Goal: Task Accomplishment & Management: Use online tool/utility

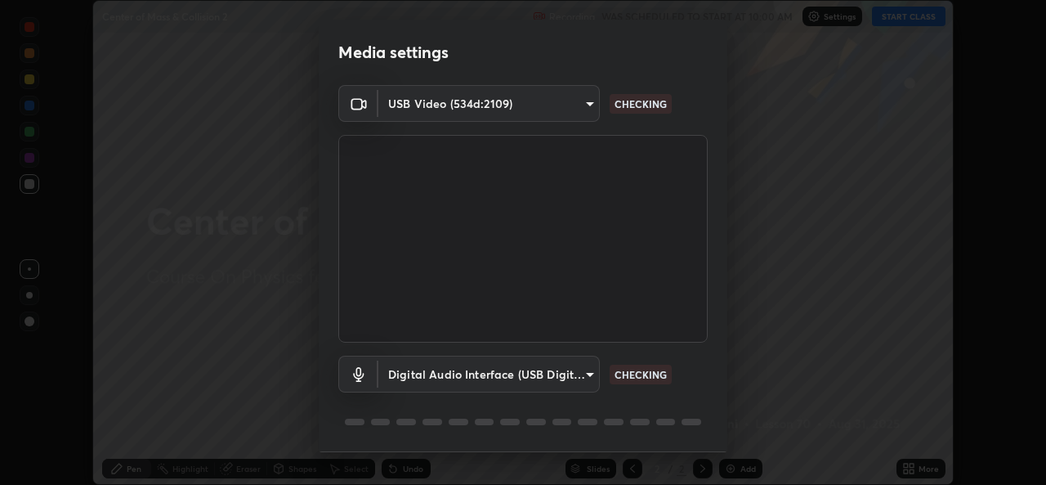
scroll to position [51, 0]
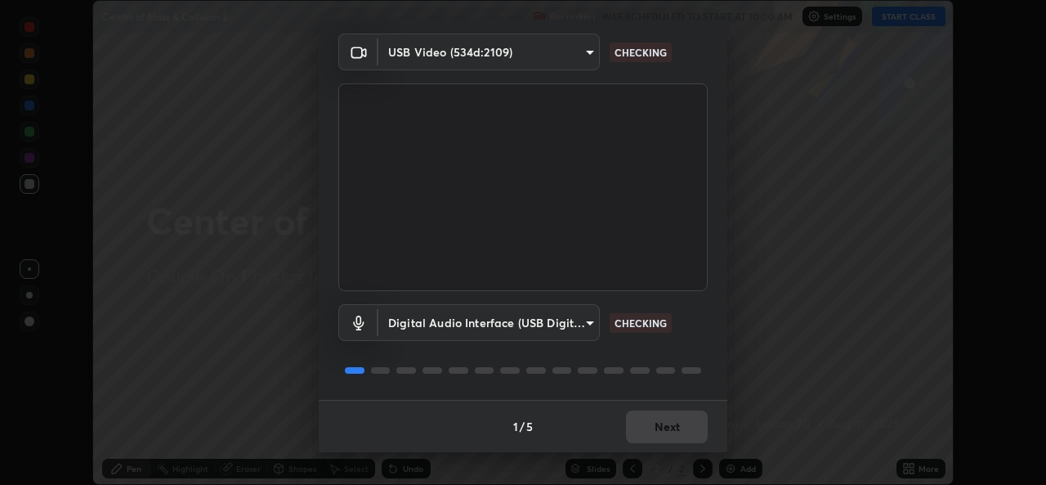
click at [648, 418] on div "1 / 5 Next" at bounding box center [523, 426] width 409 height 52
click at [651, 416] on div "1 / 5 Next" at bounding box center [523, 426] width 409 height 52
click at [655, 414] on div "1 / 5 Next" at bounding box center [523, 426] width 409 height 52
click at [659, 416] on div "1 / 5 Next" at bounding box center [523, 426] width 409 height 52
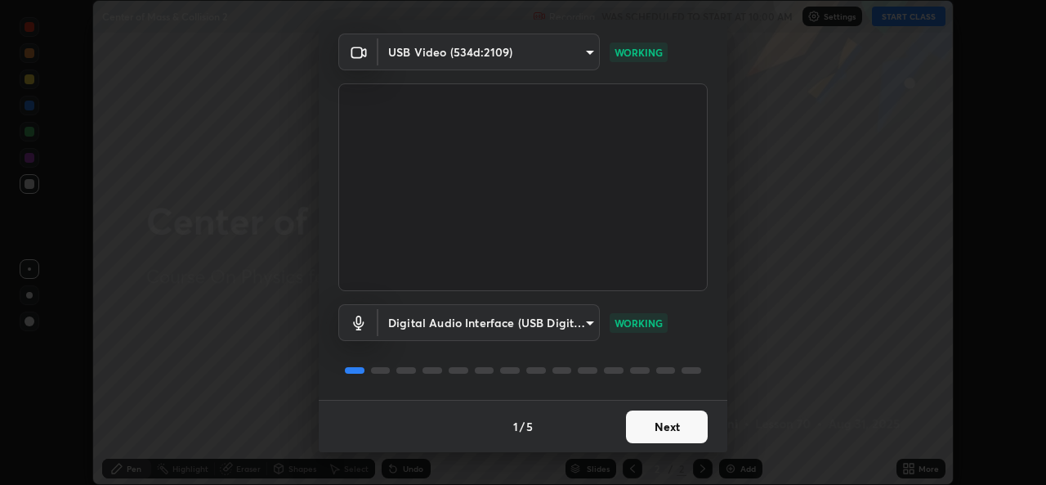
click at [651, 431] on button "Next" at bounding box center [667, 426] width 82 height 33
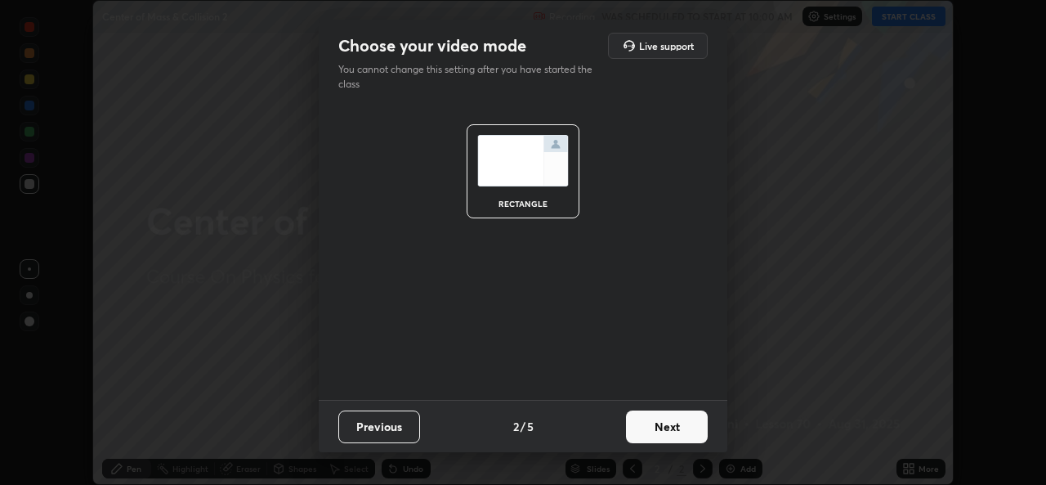
click at [655, 426] on button "Next" at bounding box center [667, 426] width 82 height 33
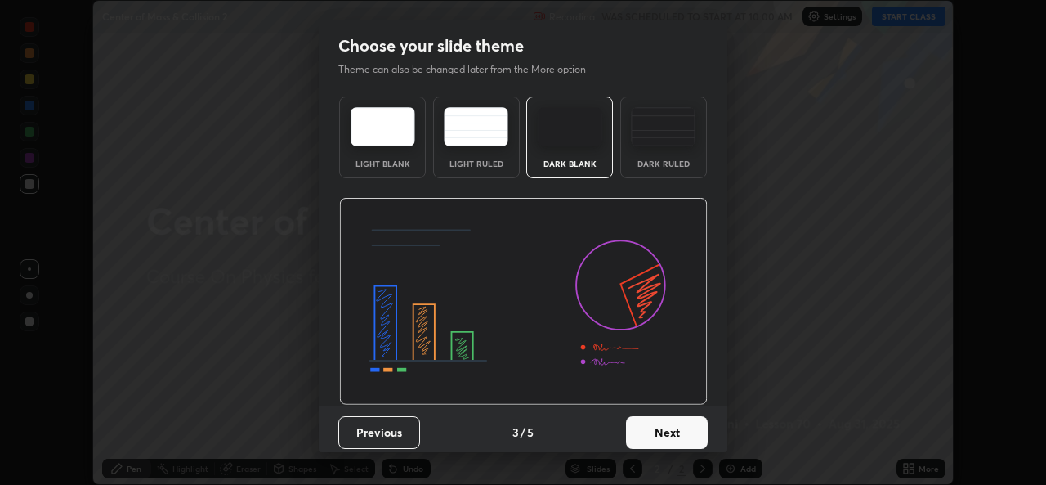
click at [654, 426] on button "Next" at bounding box center [667, 432] width 82 height 33
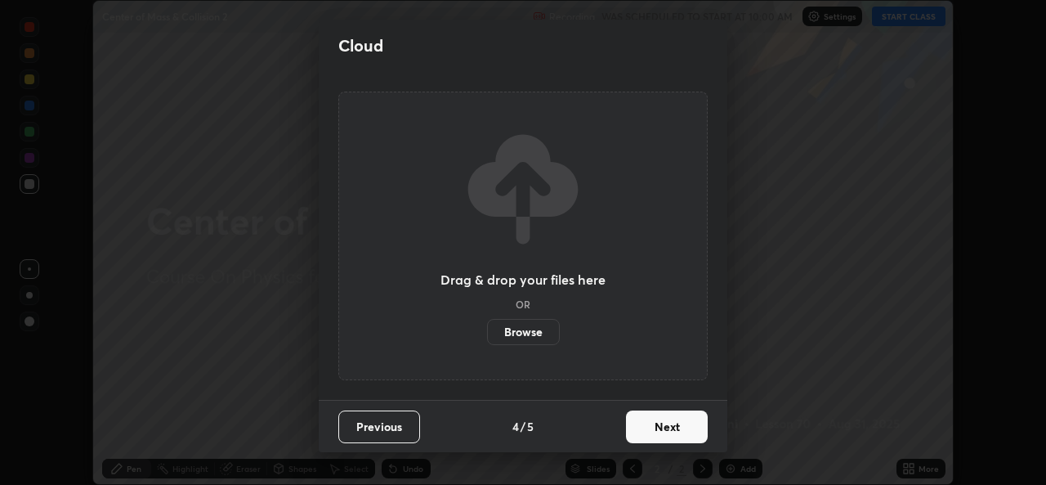
click at [521, 332] on label "Browse" at bounding box center [523, 332] width 73 height 26
click at [487, 332] on input "Browse" at bounding box center [487, 332] width 0 height 26
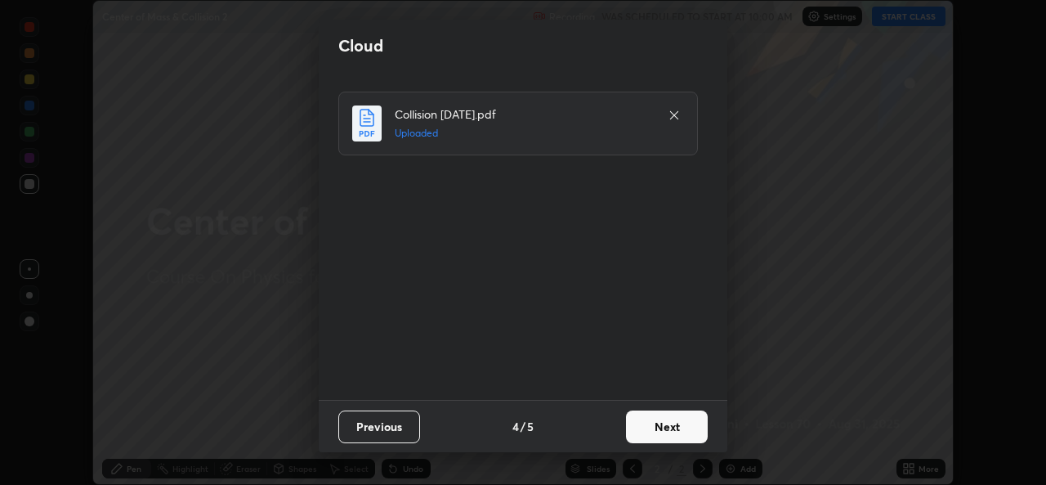
click at [650, 424] on button "Next" at bounding box center [667, 426] width 82 height 33
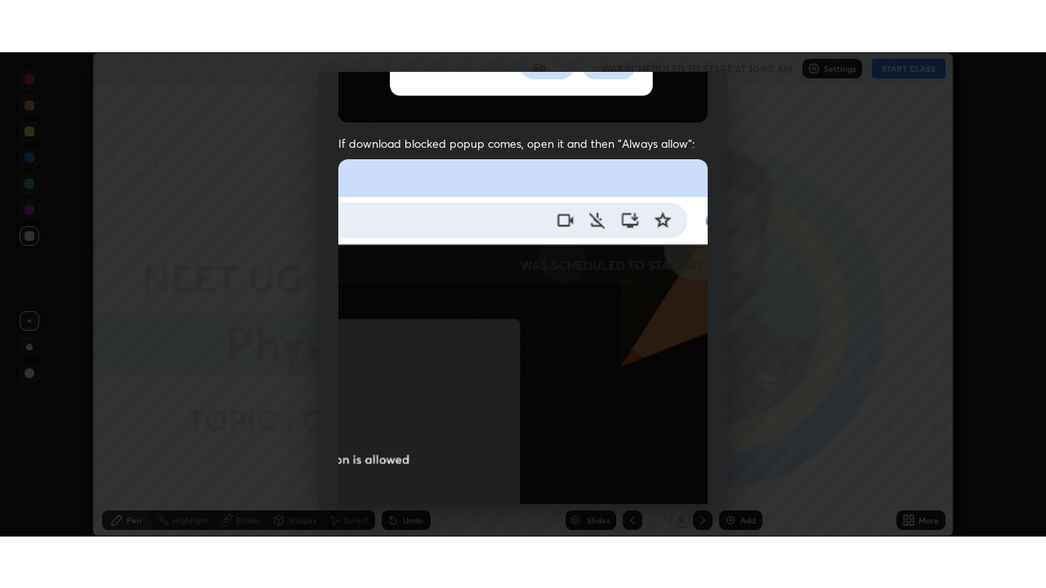
scroll to position [385, 0]
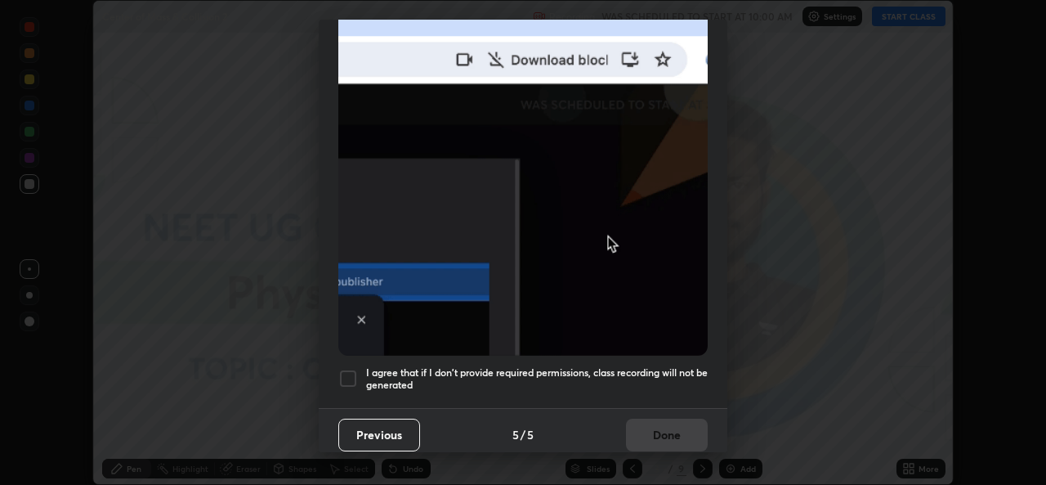
click at [347, 373] on div at bounding box center [348, 379] width 20 height 20
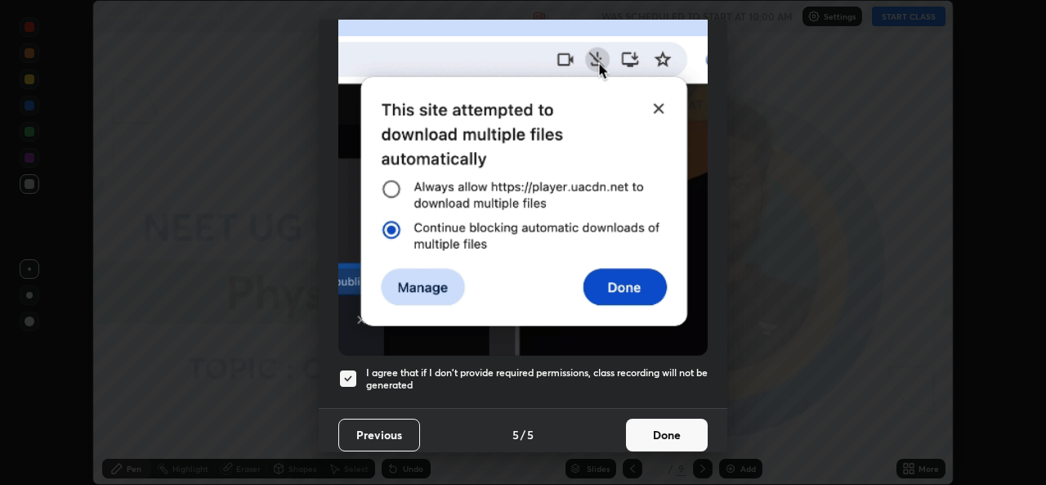
click at [655, 427] on button "Done" at bounding box center [667, 434] width 82 height 33
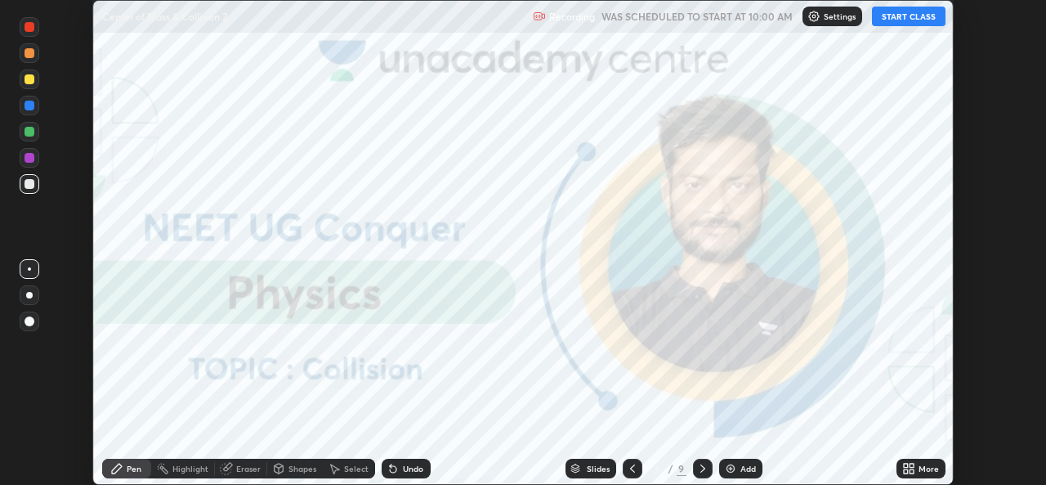
click at [920, 469] on div "More" at bounding box center [929, 468] width 20 height 8
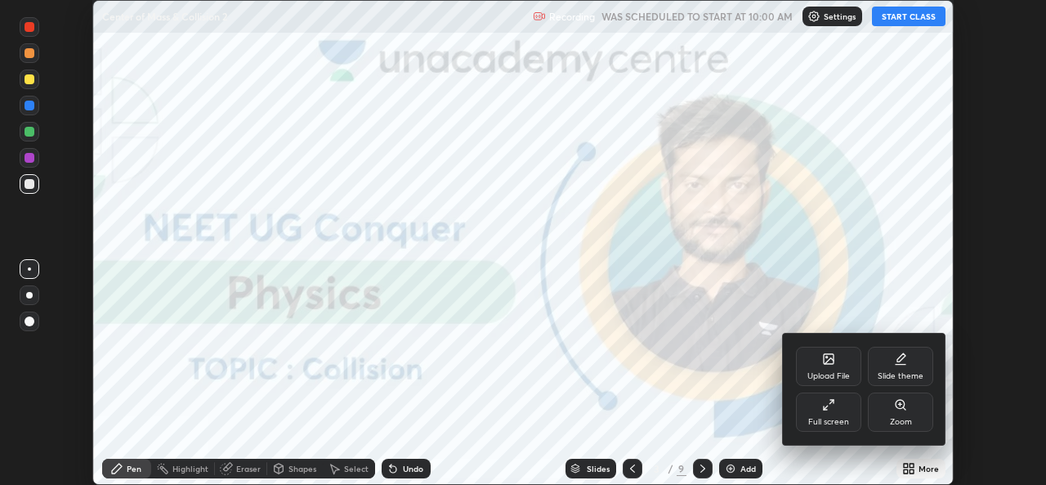
click at [836, 364] on div "Upload File" at bounding box center [828, 365] width 65 height 39
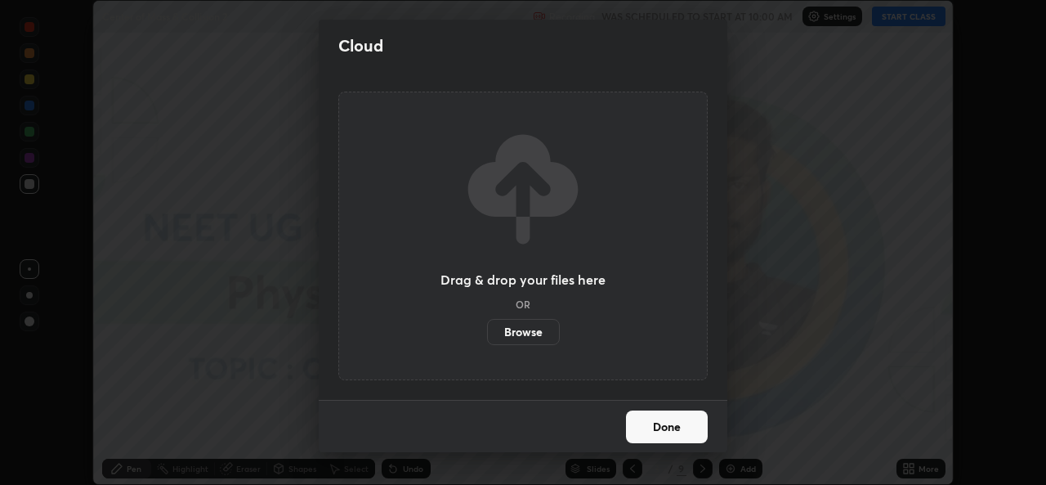
click at [527, 335] on label "Browse" at bounding box center [523, 332] width 73 height 26
click at [487, 335] on input "Browse" at bounding box center [487, 332] width 0 height 26
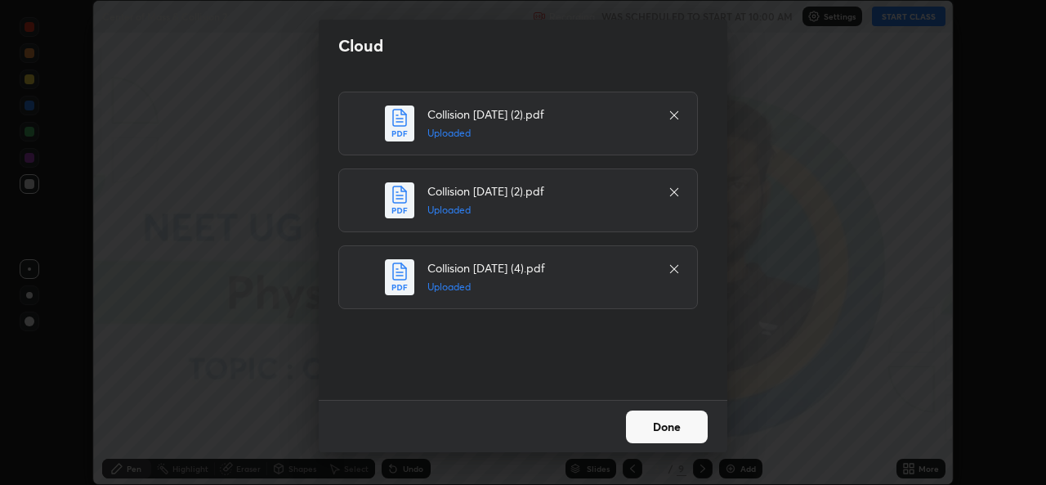
click at [657, 425] on button "Done" at bounding box center [667, 426] width 82 height 33
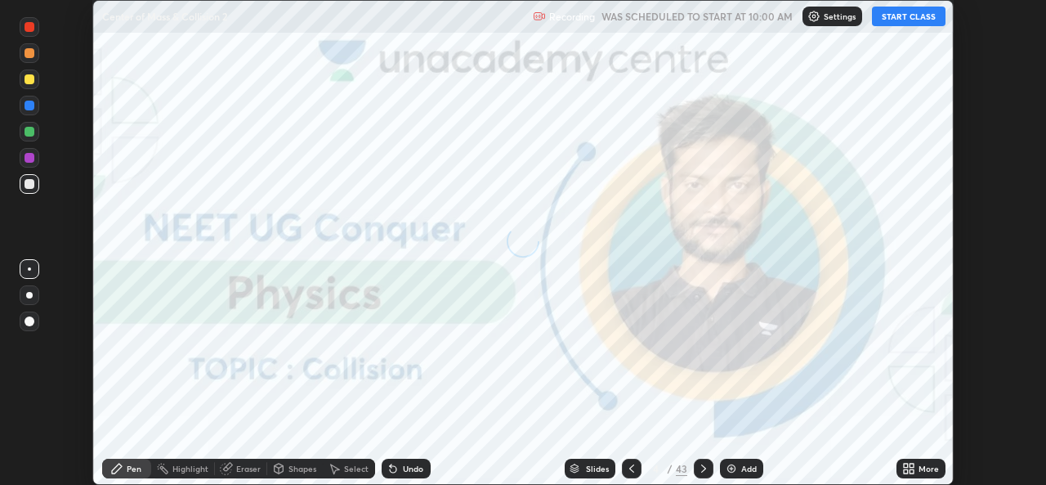
click at [918, 468] on div "More" at bounding box center [920, 468] width 49 height 20
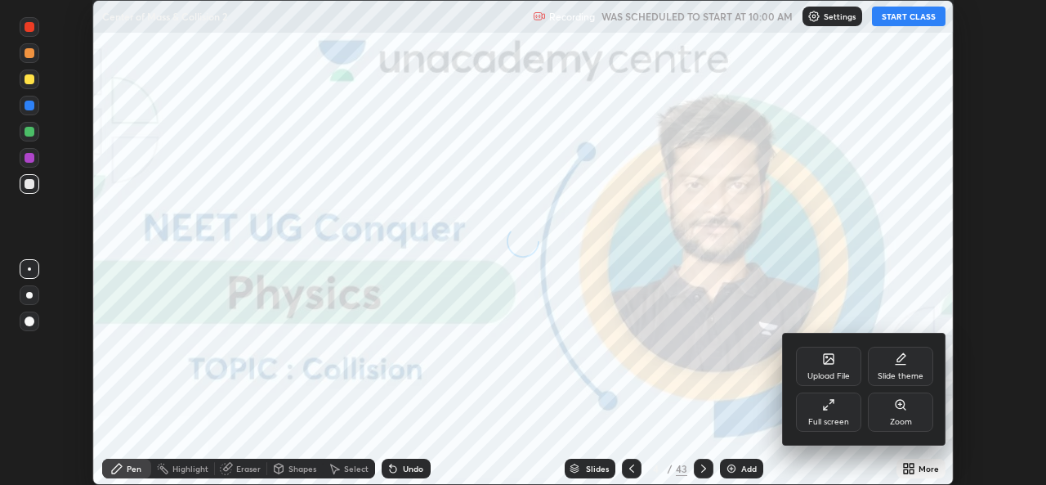
click at [824, 421] on div "Full screen" at bounding box center [828, 422] width 41 height 8
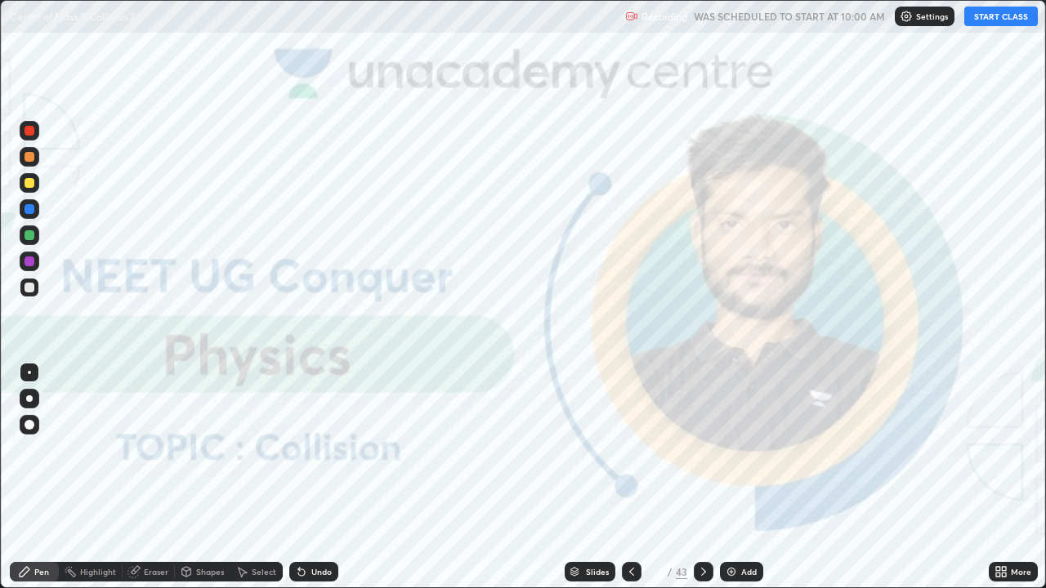
scroll to position [588, 1046]
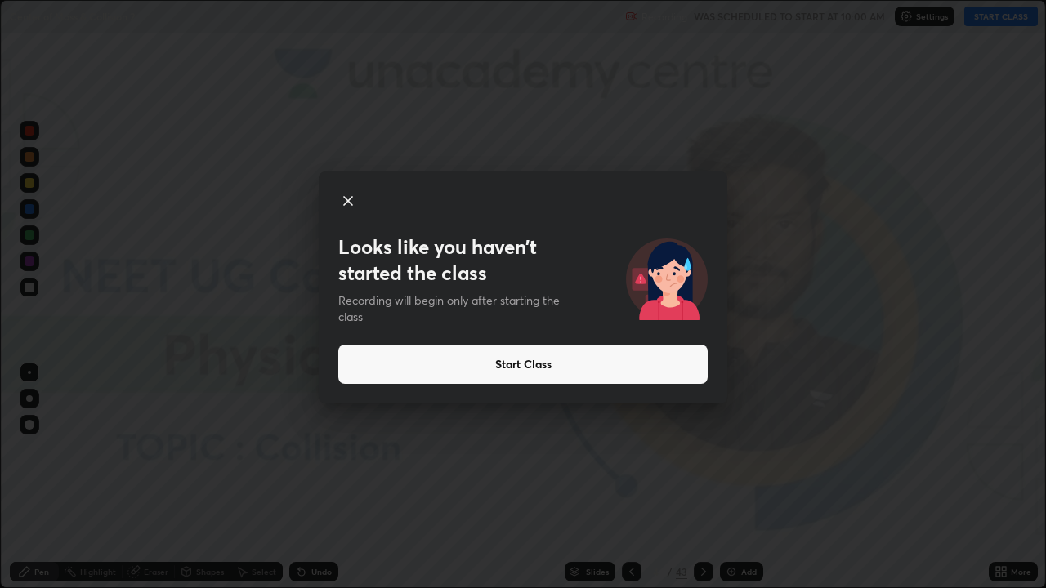
click at [593, 369] on button "Start Class" at bounding box center [522, 364] width 369 height 39
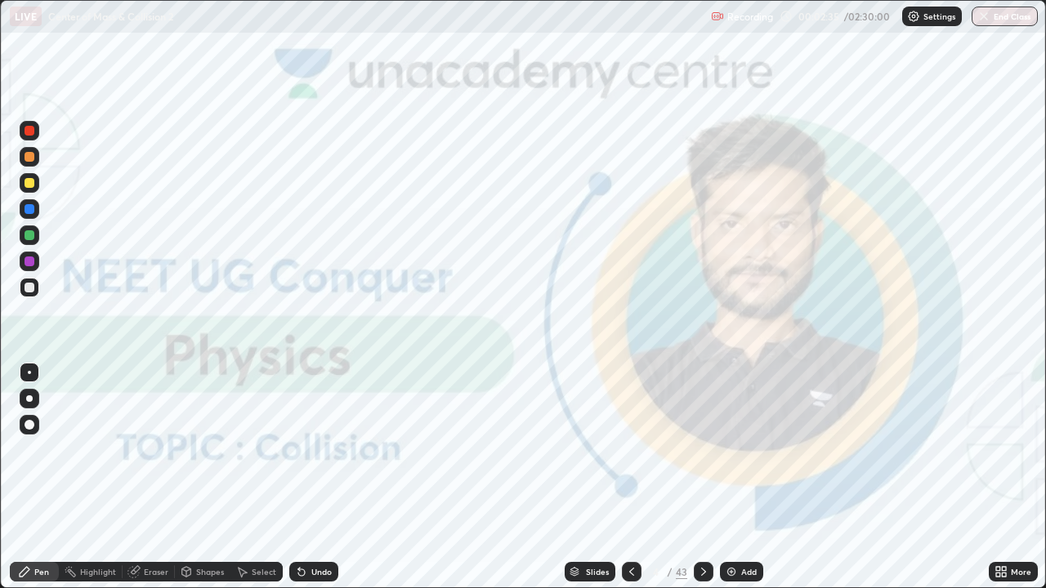
click at [590, 484] on div "Slides" at bounding box center [590, 572] width 51 height 20
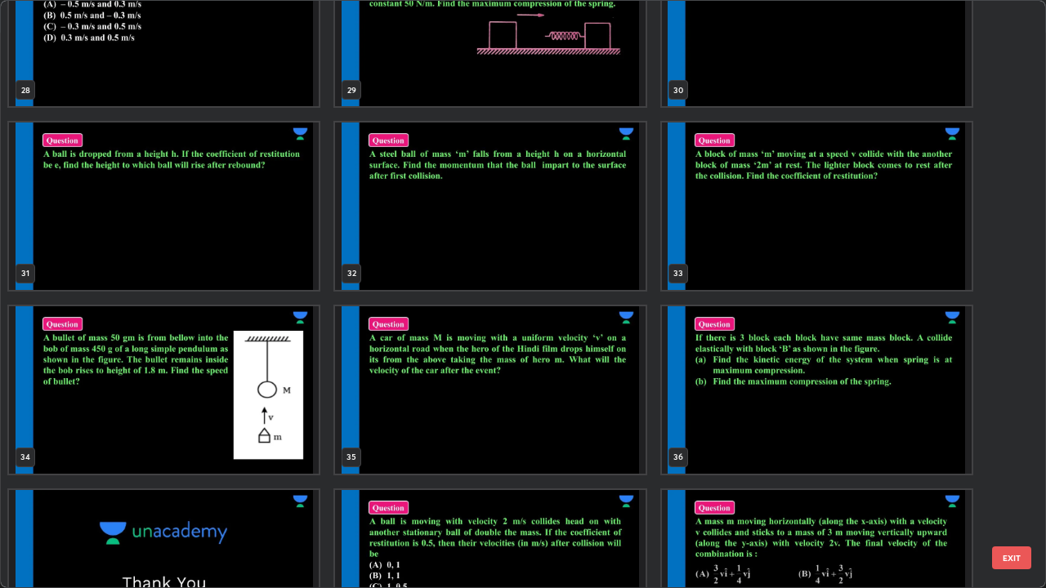
scroll to position [1791, 0]
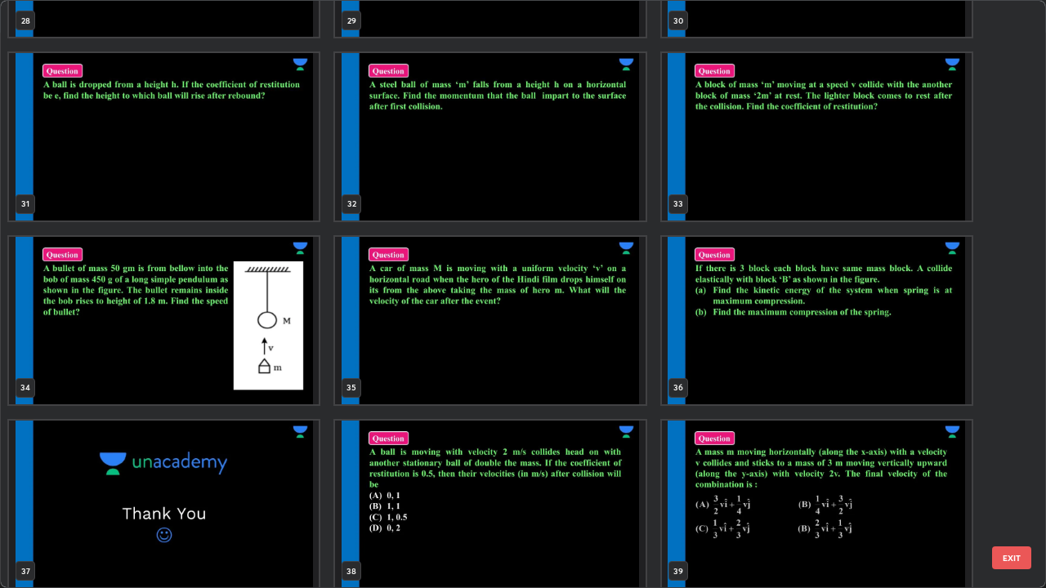
click at [750, 383] on img "grid" at bounding box center [817, 321] width 310 height 168
click at [749, 386] on img "grid" at bounding box center [817, 321] width 310 height 168
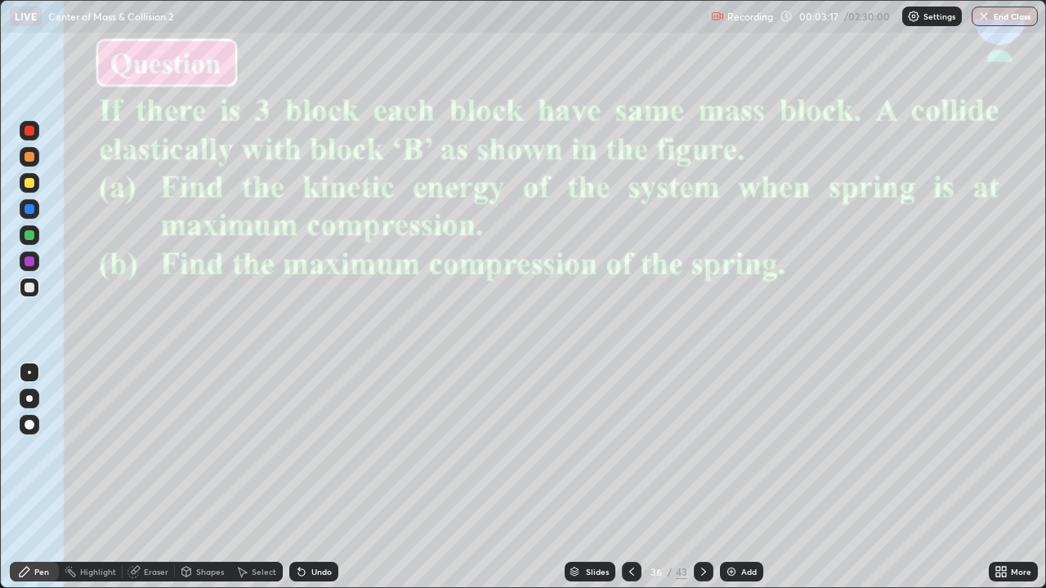
click at [29, 399] on div at bounding box center [29, 399] width 7 height 7
click at [28, 208] on div at bounding box center [30, 209] width 10 height 10
click at [32, 287] on div at bounding box center [30, 288] width 10 height 10
click at [28, 212] on div at bounding box center [30, 209] width 10 height 10
click at [28, 132] on div at bounding box center [30, 131] width 10 height 10
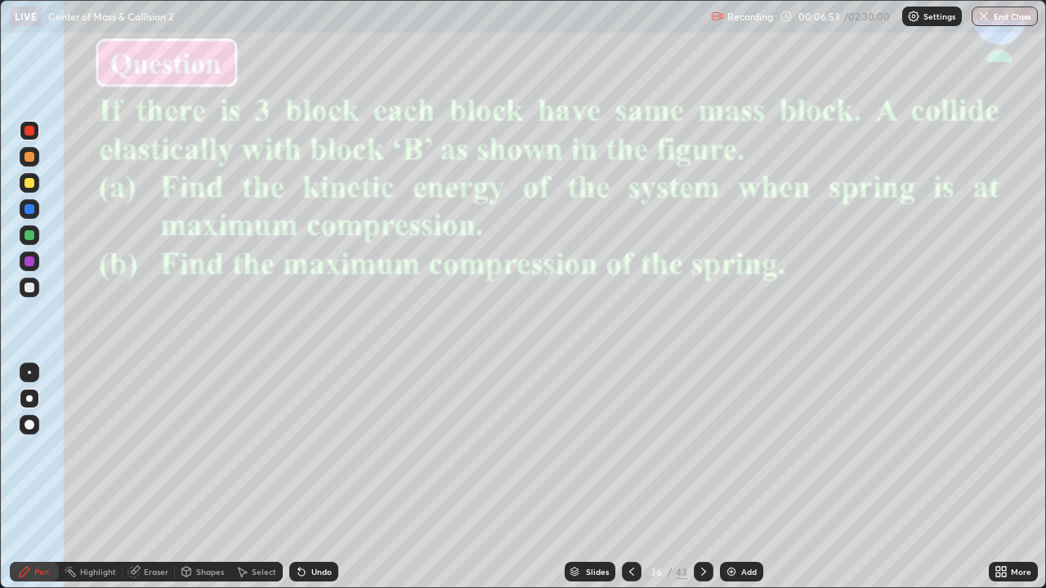
click at [28, 289] on div at bounding box center [30, 288] width 10 height 10
click at [731, 484] on img at bounding box center [731, 572] width 13 height 13
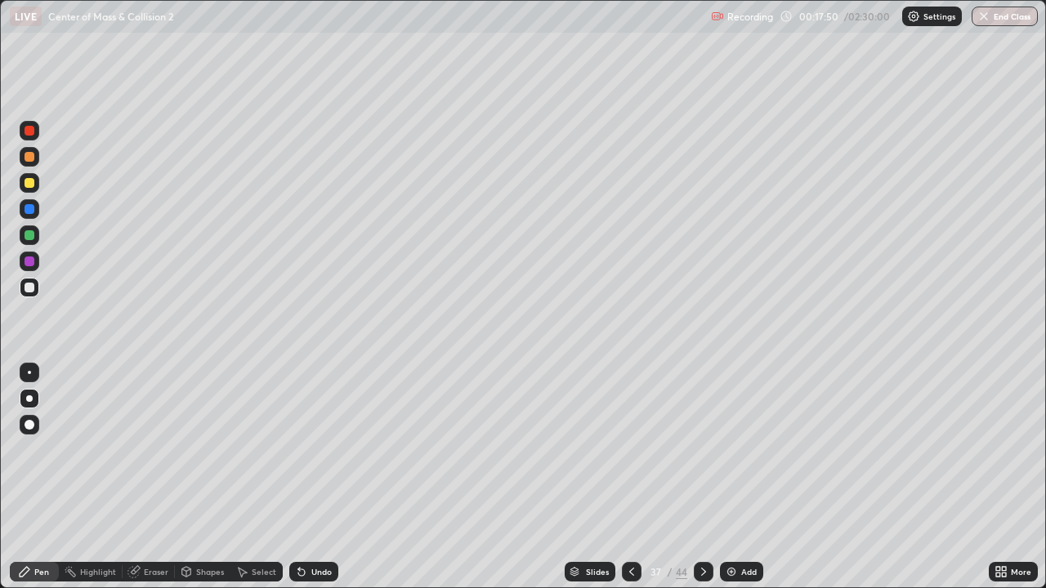
click at [27, 183] on div at bounding box center [30, 183] width 10 height 10
click at [31, 258] on div at bounding box center [30, 262] width 10 height 10
click at [729, 484] on img at bounding box center [731, 572] width 13 height 13
click at [29, 285] on div at bounding box center [30, 288] width 10 height 10
click at [144, 484] on div "Eraser" at bounding box center [149, 572] width 52 height 20
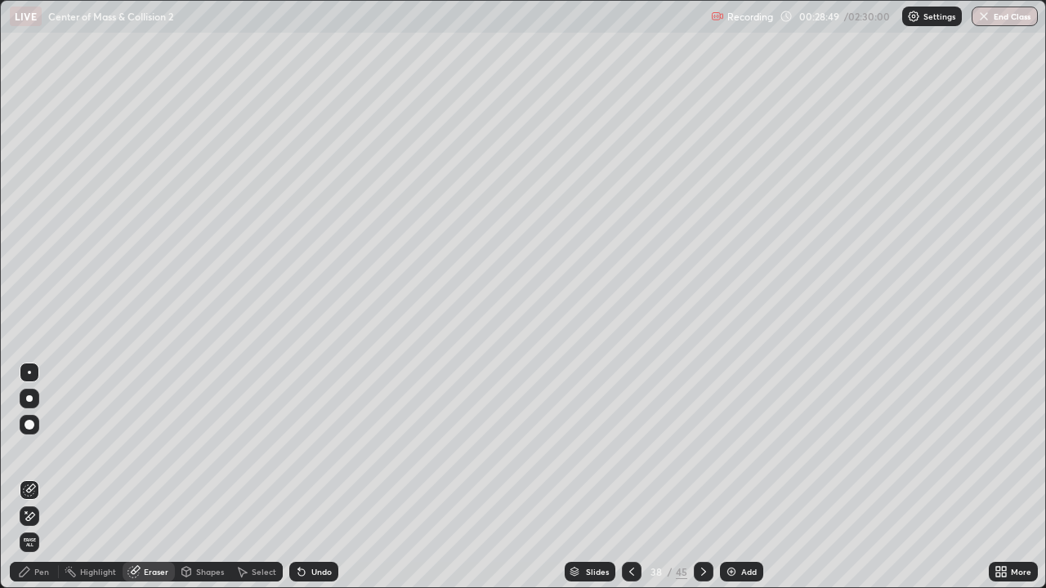
click at [42, 484] on div "Pen" at bounding box center [41, 572] width 15 height 8
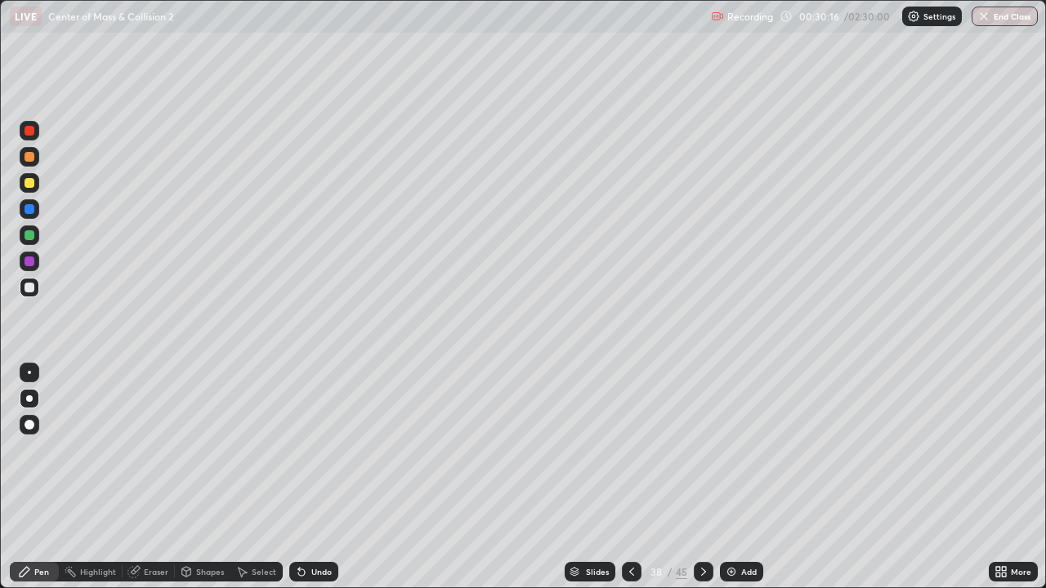
click at [27, 234] on div at bounding box center [30, 235] width 10 height 10
click at [153, 484] on div "Eraser" at bounding box center [156, 572] width 25 height 8
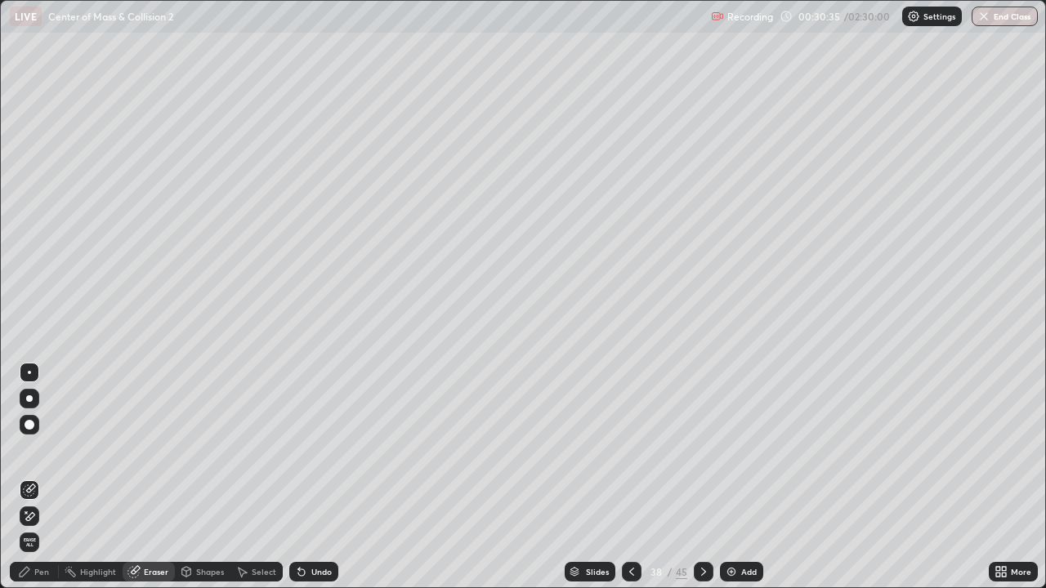
click at [46, 484] on div "Pen" at bounding box center [41, 572] width 15 height 8
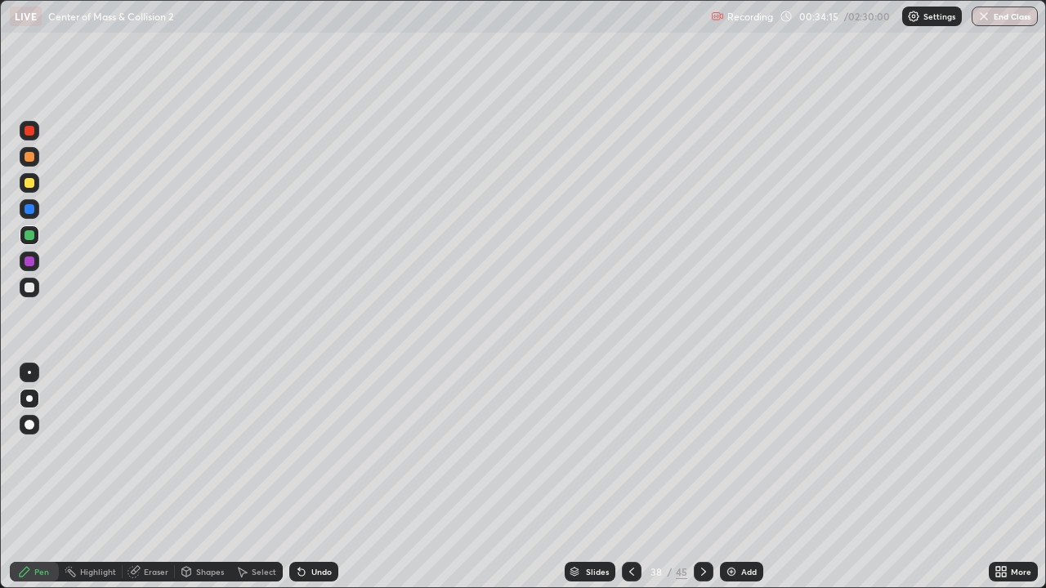
click at [580, 484] on div "Slides" at bounding box center [590, 572] width 51 height 20
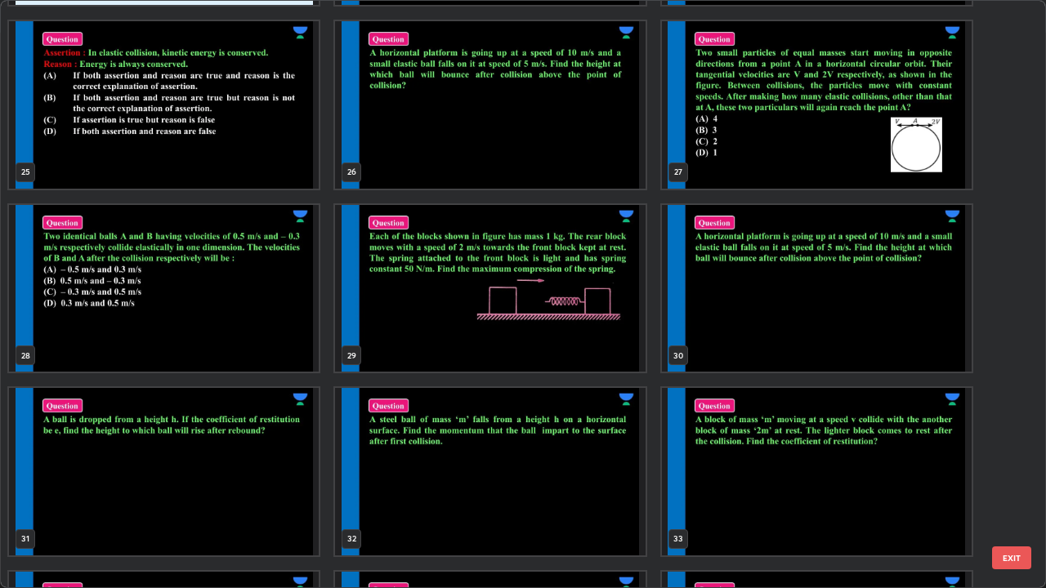
scroll to position [1437, 0]
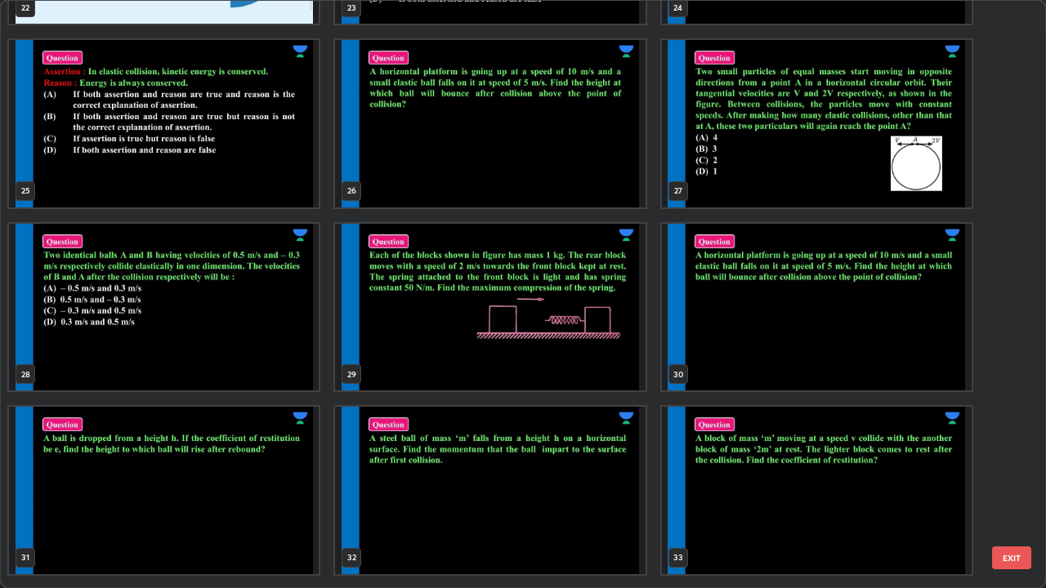
click at [790, 351] on img "grid" at bounding box center [817, 308] width 310 height 168
click at [788, 360] on img "grid" at bounding box center [817, 308] width 310 height 168
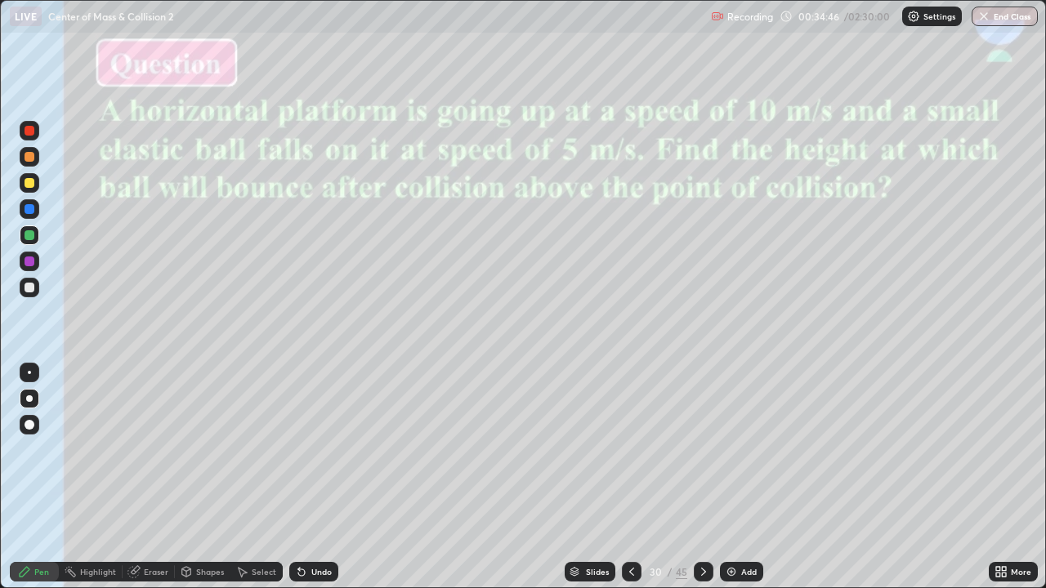
click at [24, 293] on div at bounding box center [30, 288] width 20 height 20
click at [28, 259] on div at bounding box center [30, 262] width 10 height 10
click at [28, 208] on div at bounding box center [30, 209] width 10 height 10
click at [583, 484] on div "Slides" at bounding box center [590, 572] width 51 height 20
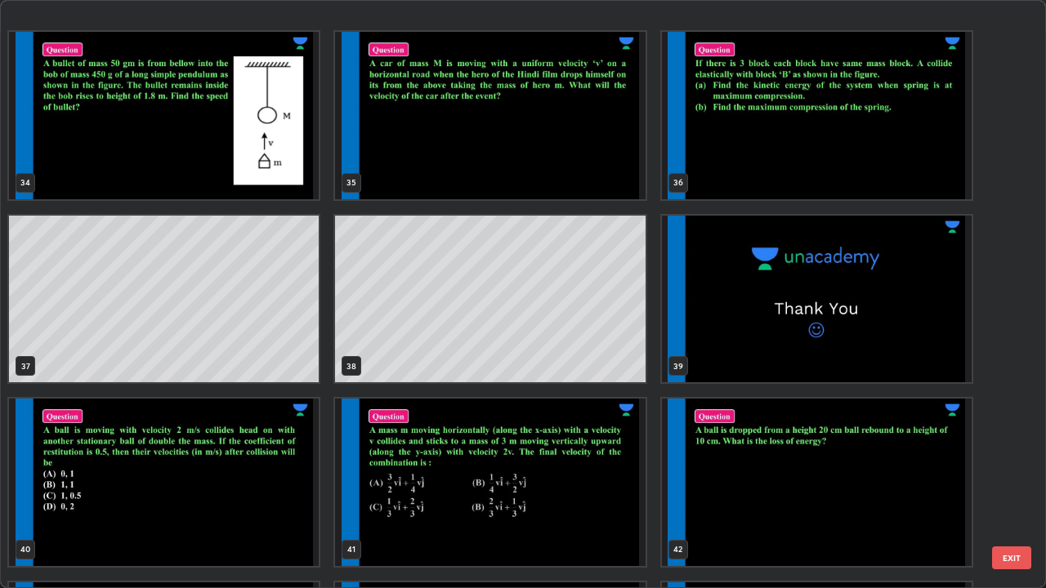
scroll to position [2166, 0]
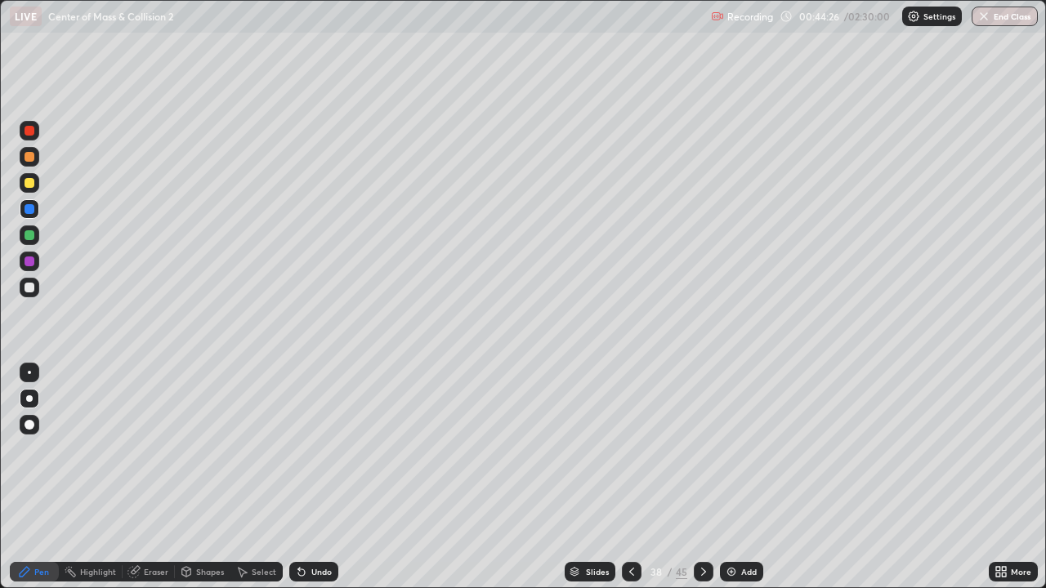
click at [731, 484] on img at bounding box center [731, 572] width 13 height 13
click at [30, 288] on div at bounding box center [30, 288] width 10 height 10
click at [32, 260] on div at bounding box center [30, 262] width 10 height 10
click at [29, 287] on div at bounding box center [30, 288] width 10 height 10
click at [29, 181] on div at bounding box center [30, 183] width 10 height 10
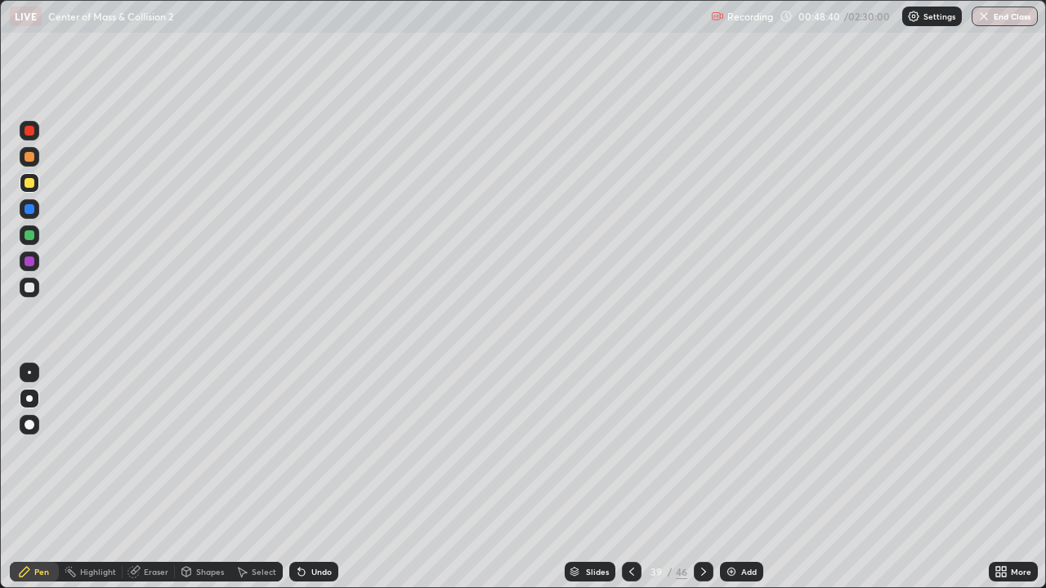
click at [30, 211] on div at bounding box center [30, 209] width 10 height 10
click at [731, 484] on img at bounding box center [731, 572] width 13 height 13
click at [29, 207] on div at bounding box center [30, 209] width 10 height 10
click at [30, 131] on div at bounding box center [30, 131] width 10 height 10
click at [25, 287] on div at bounding box center [30, 288] width 10 height 10
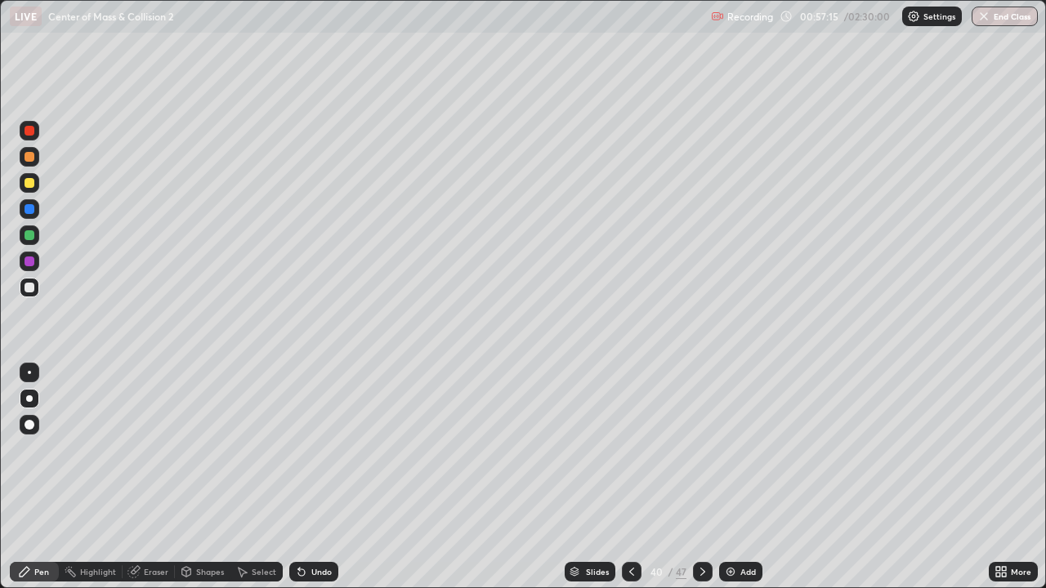
click at [149, 484] on div "Eraser" at bounding box center [156, 572] width 25 height 8
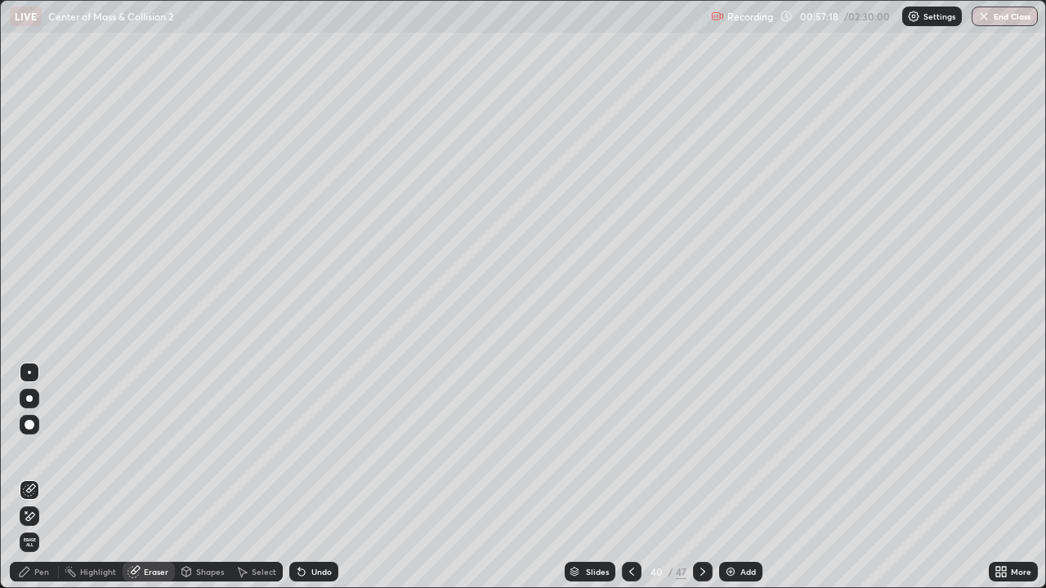
click at [34, 484] on div "Pen" at bounding box center [34, 572] width 49 height 20
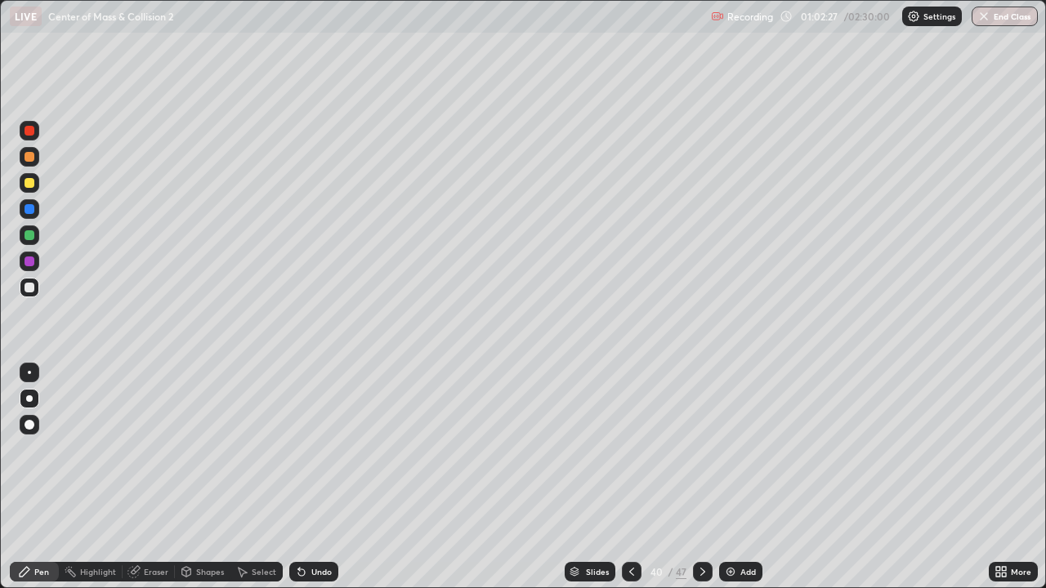
click at [731, 484] on img at bounding box center [730, 572] width 13 height 13
click at [145, 484] on div "Eraser" at bounding box center [156, 572] width 25 height 8
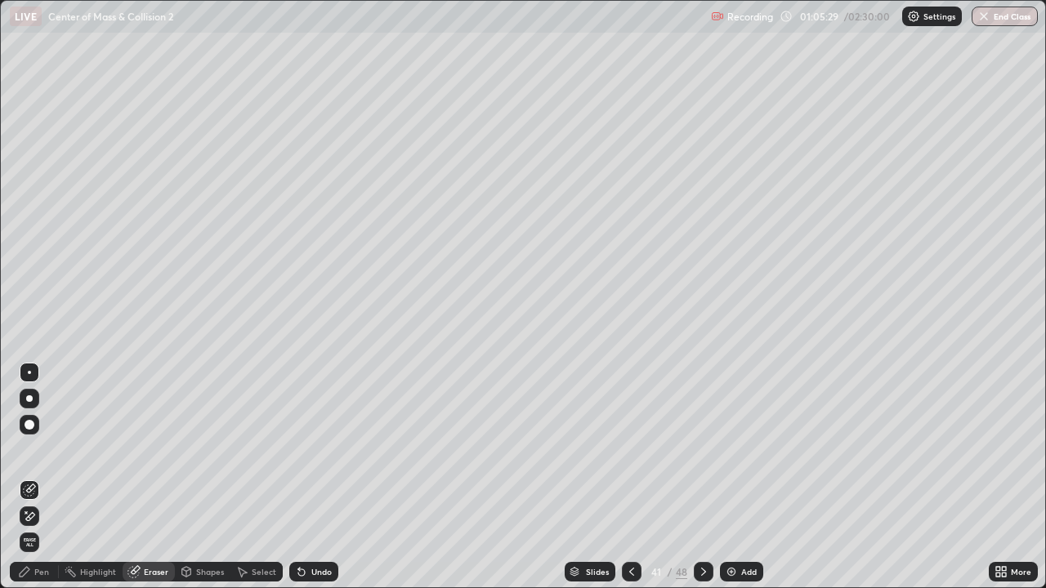
click at [32, 484] on div "Pen" at bounding box center [34, 572] width 49 height 20
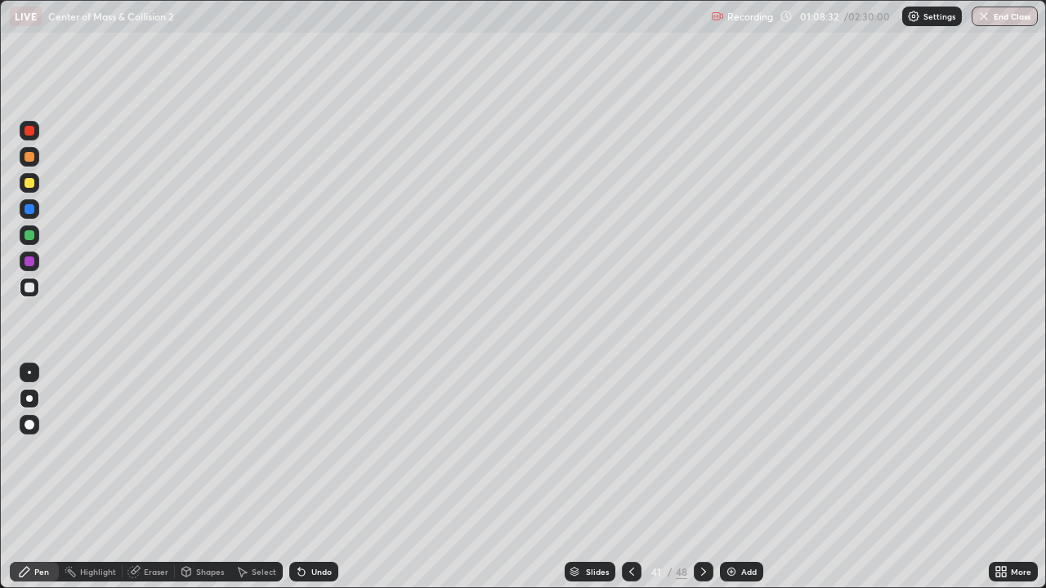
click at [629, 484] on icon at bounding box center [631, 572] width 5 height 8
click at [701, 484] on icon at bounding box center [703, 572] width 13 height 13
click at [588, 484] on div "Slides" at bounding box center [597, 572] width 23 height 8
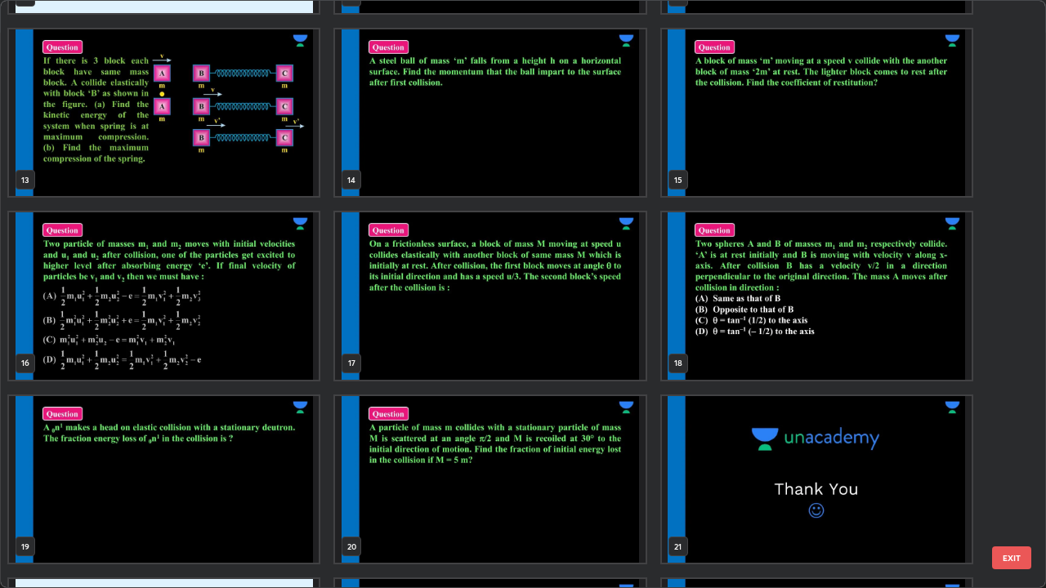
scroll to position [705, 0]
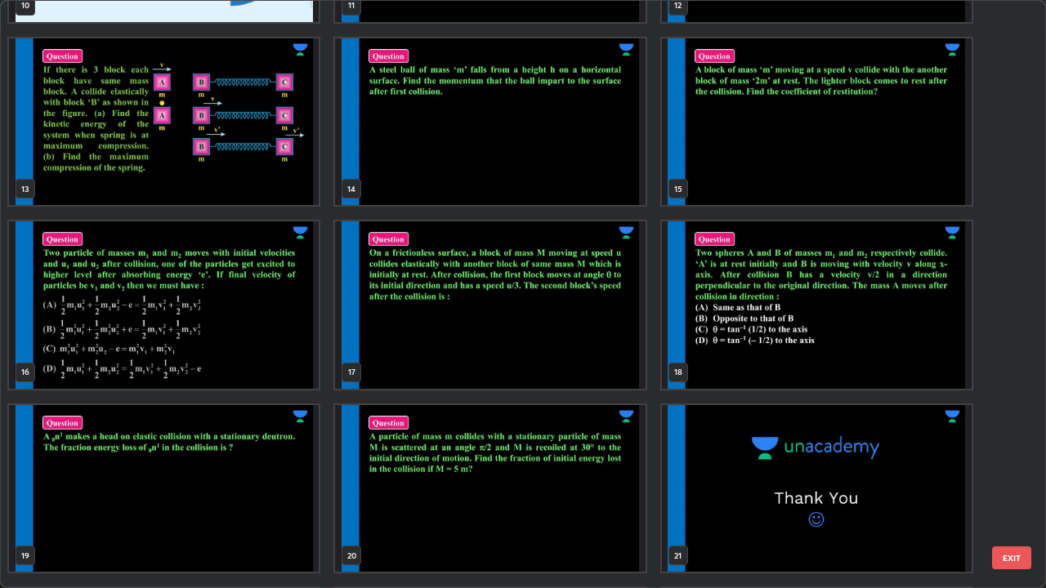
click at [812, 173] on img "grid" at bounding box center [817, 122] width 310 height 168
click at [812, 177] on img "grid" at bounding box center [817, 122] width 310 height 168
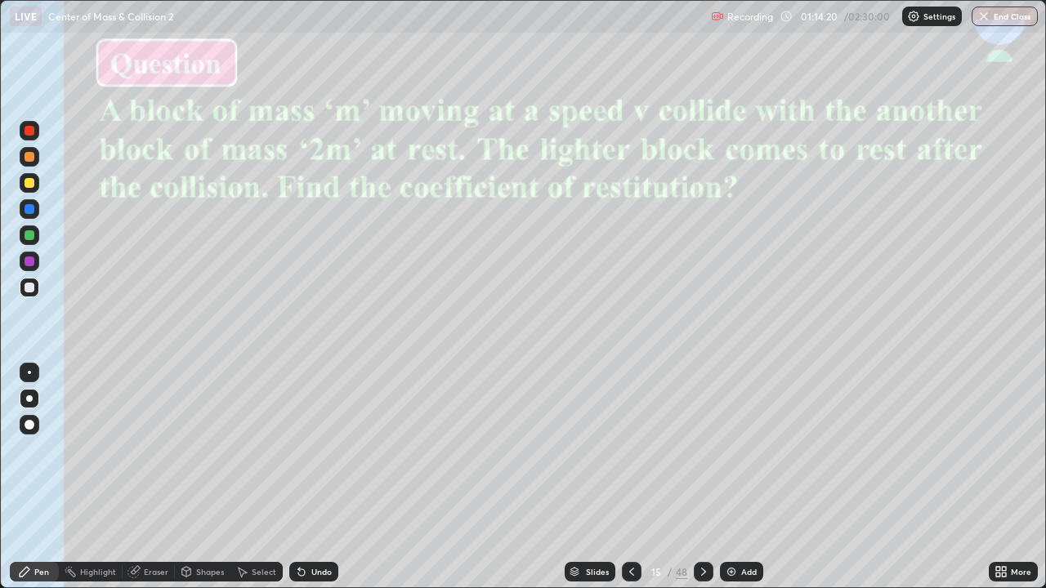
click at [592, 484] on div "Slides" at bounding box center [597, 572] width 23 height 8
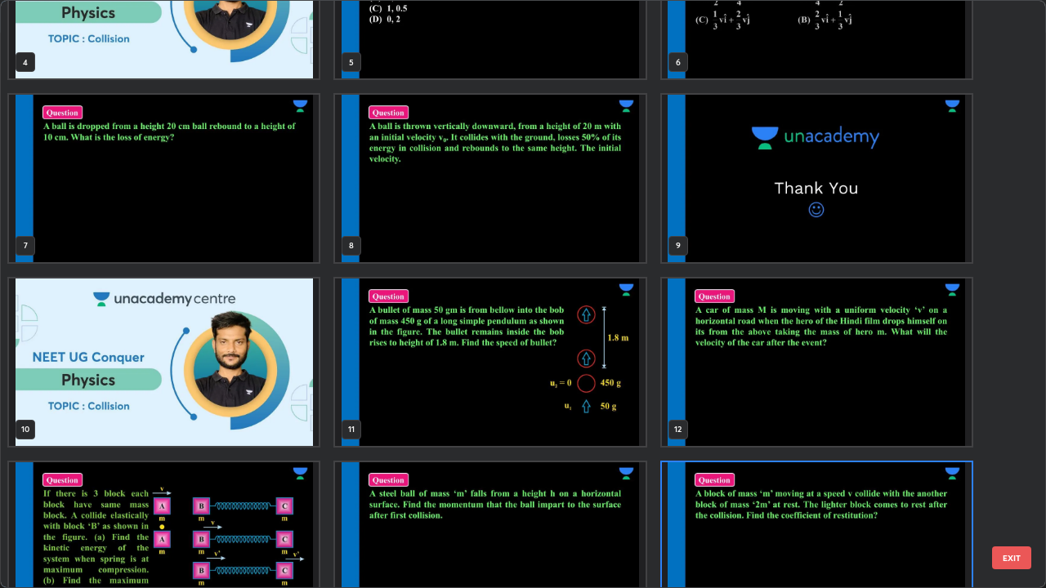
scroll to position [190, 0]
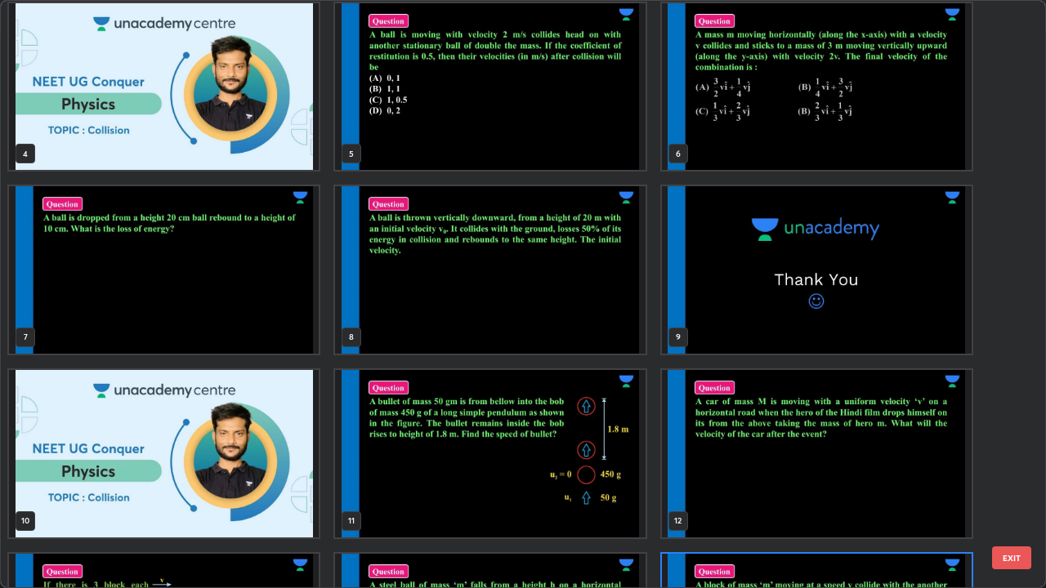
click at [586, 129] on img "grid" at bounding box center [490, 87] width 310 height 168
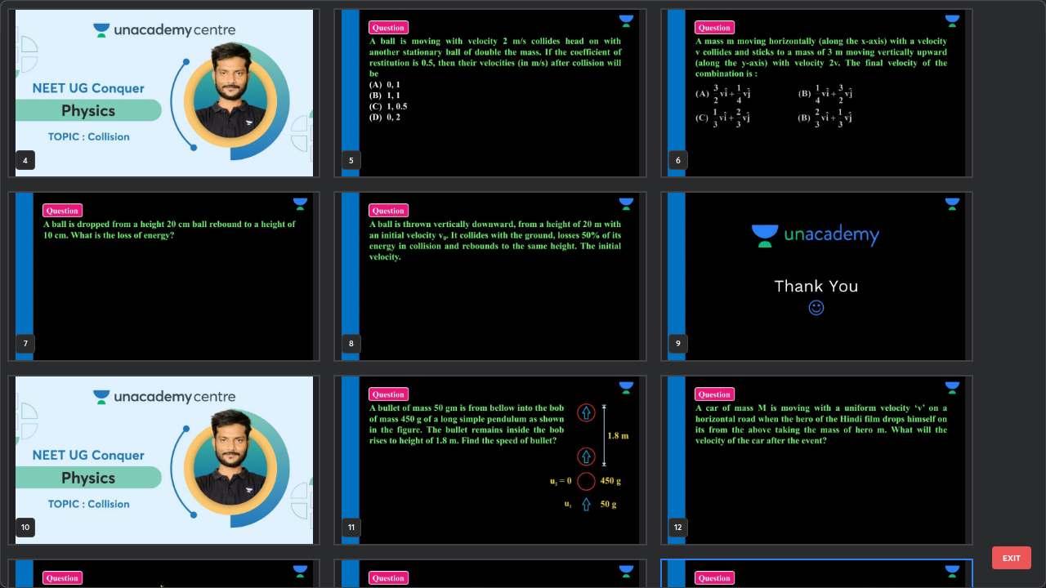
click at [592, 132] on div "1 2 3 4 5 6 7 8 9 10 11 12 13 14 15" at bounding box center [509, 294] width 1016 height 587
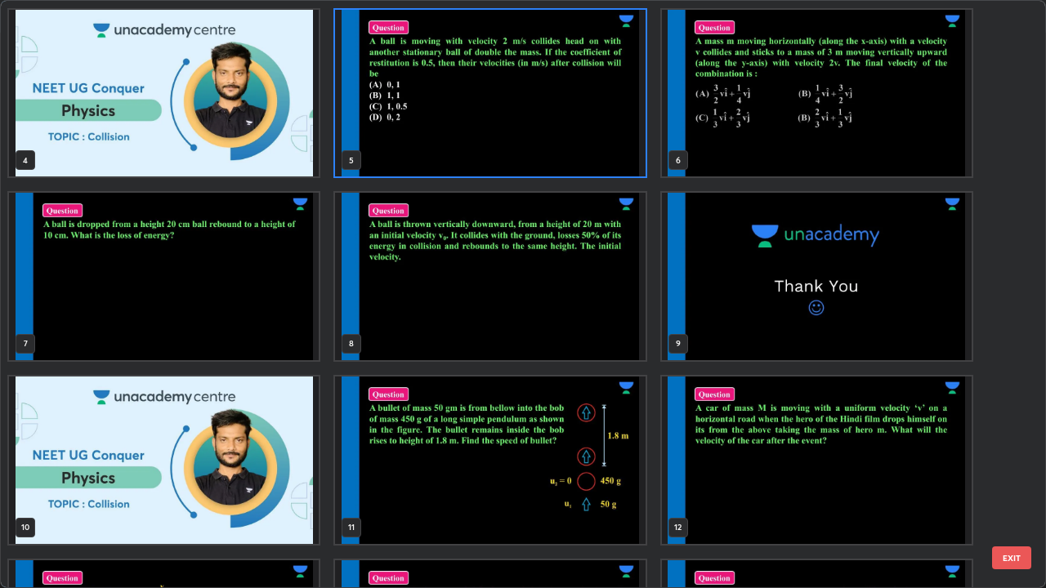
click at [534, 121] on img "grid" at bounding box center [490, 94] width 310 height 168
click at [540, 118] on img "grid" at bounding box center [490, 94] width 310 height 168
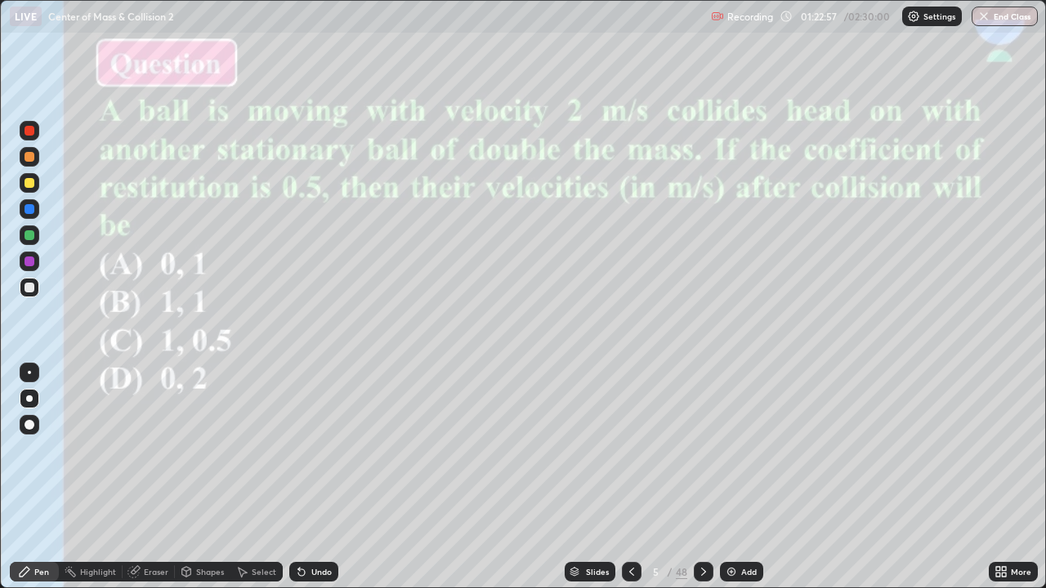
click at [730, 484] on img at bounding box center [731, 572] width 13 height 13
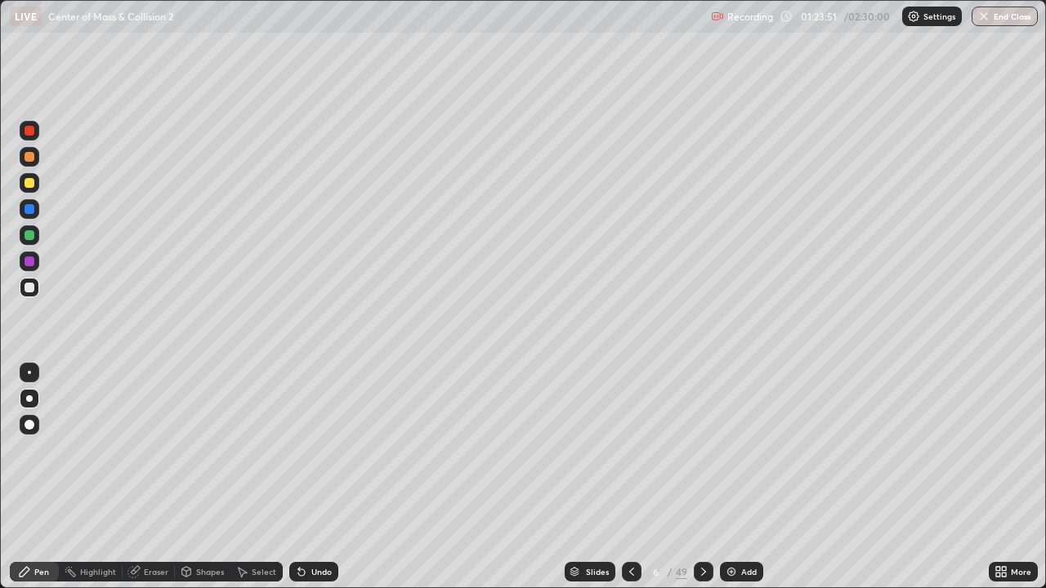
click at [31, 261] on div at bounding box center [30, 262] width 10 height 10
click at [30, 286] on div at bounding box center [30, 288] width 10 height 10
click at [29, 156] on div at bounding box center [30, 157] width 10 height 10
click at [28, 288] on div at bounding box center [30, 288] width 10 height 10
click at [729, 484] on img at bounding box center [731, 572] width 13 height 13
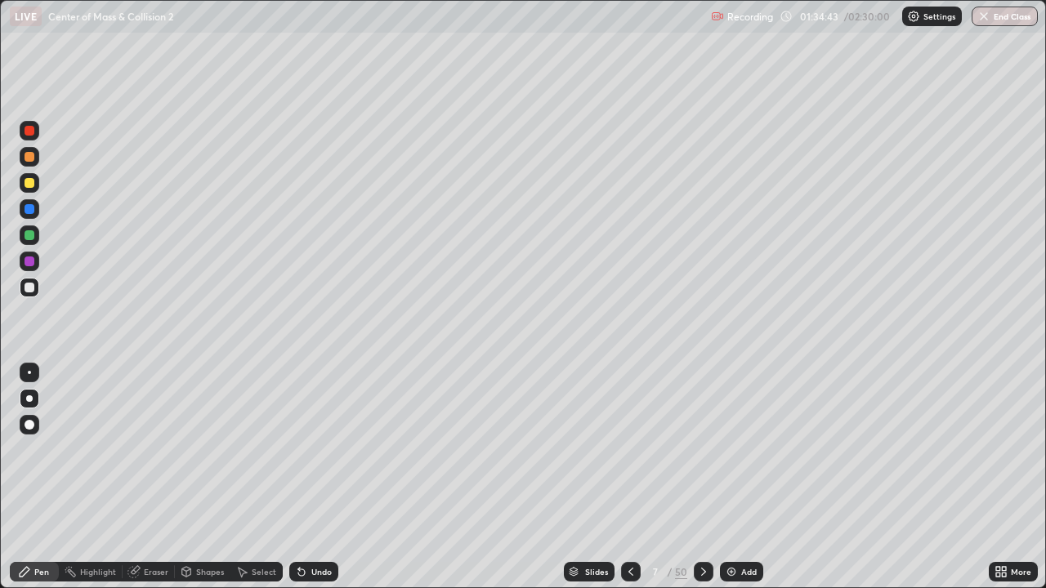
click at [629, 484] on icon at bounding box center [630, 572] width 13 height 13
click at [702, 484] on icon at bounding box center [703, 572] width 5 height 8
click at [596, 484] on div "Slides" at bounding box center [596, 572] width 23 height 8
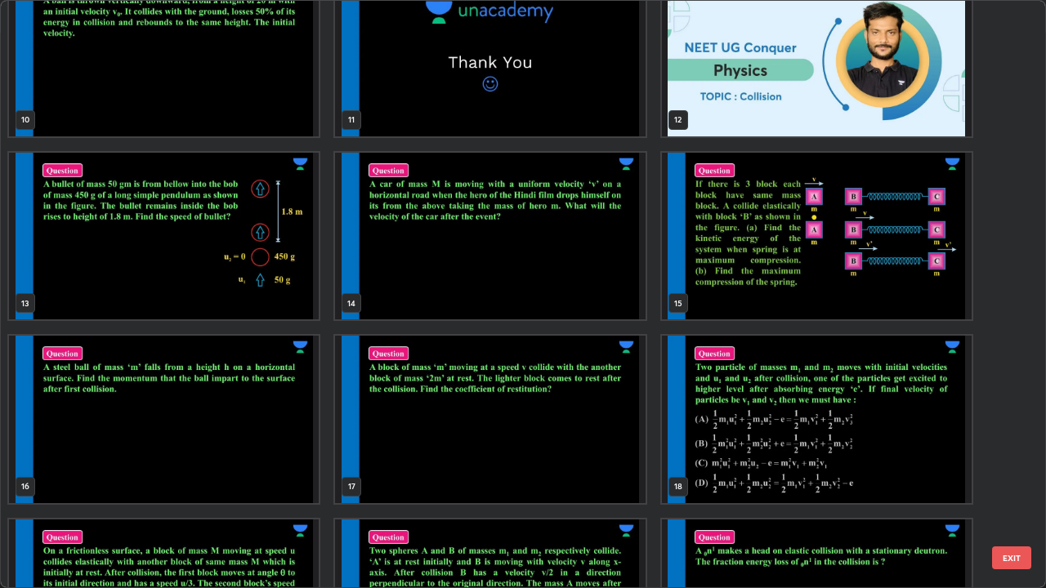
scroll to position [586, 0]
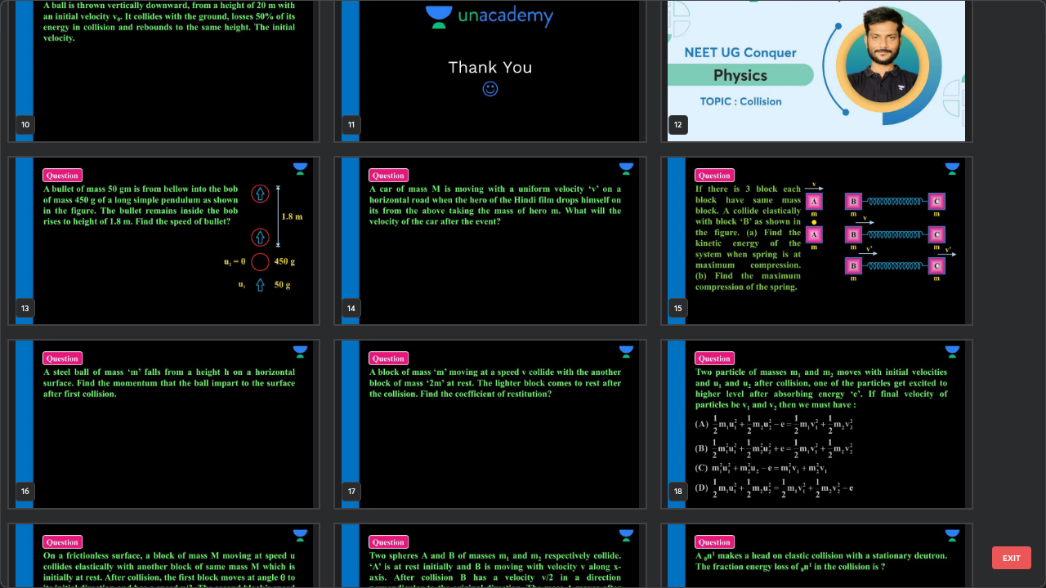
click at [265, 451] on img "grid" at bounding box center [164, 425] width 310 height 168
click at [268, 450] on img "grid" at bounding box center [164, 425] width 310 height 168
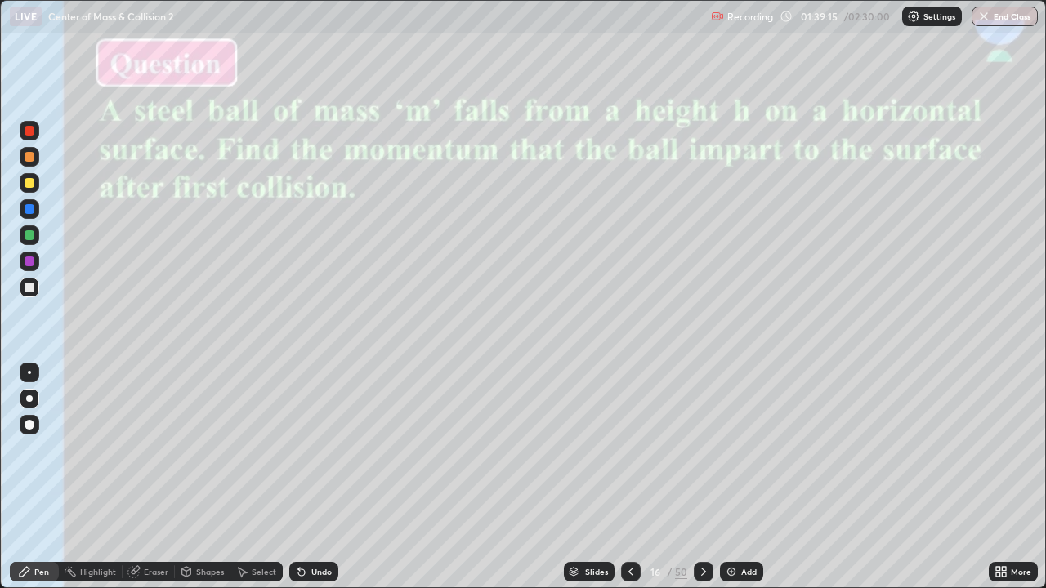
click at [29, 262] on div at bounding box center [30, 262] width 10 height 10
click at [142, 484] on div "Eraser" at bounding box center [149, 572] width 52 height 20
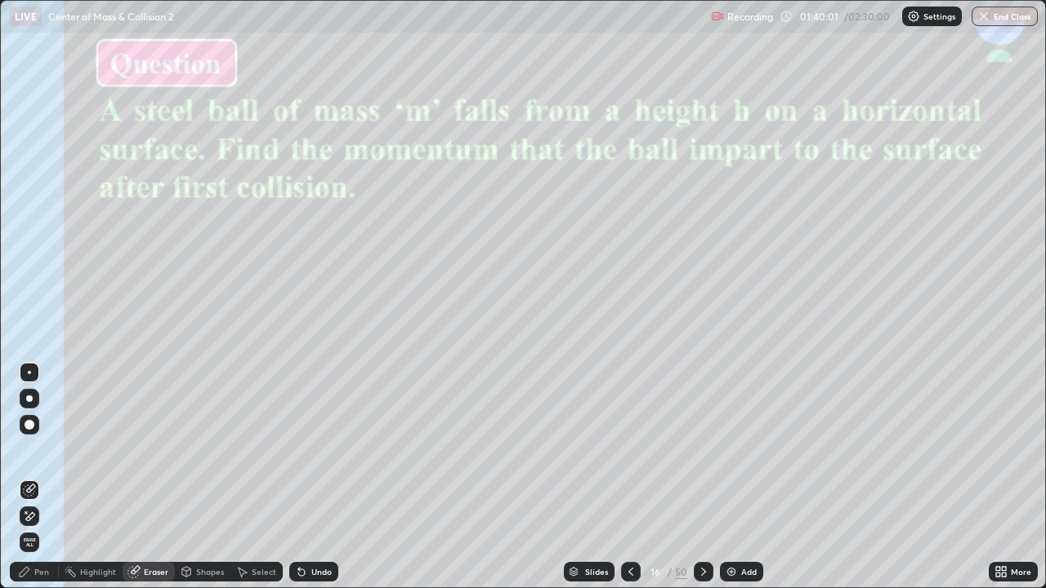
click at [49, 484] on div "Pen" at bounding box center [34, 572] width 49 height 20
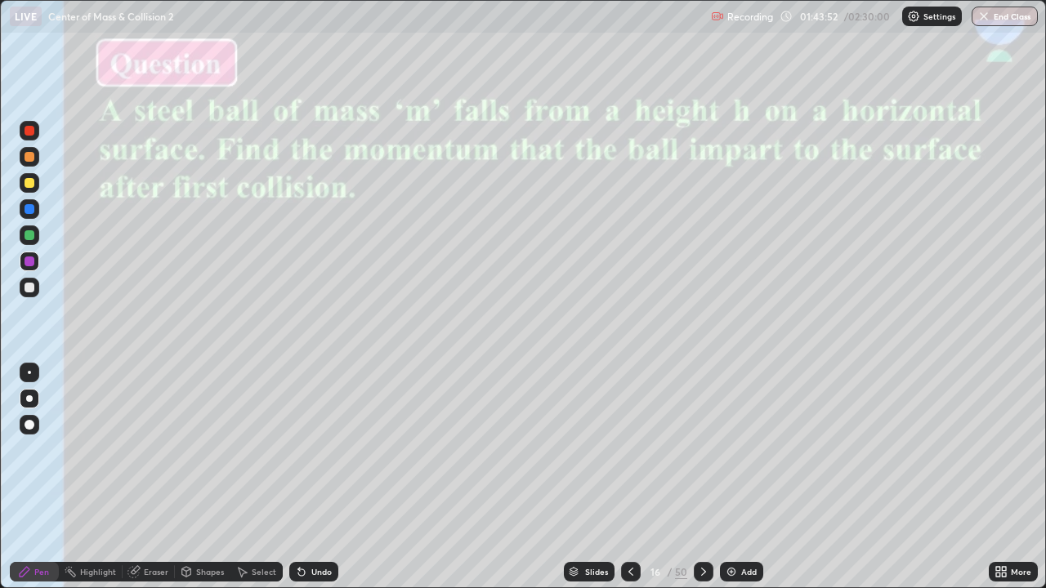
click at [592, 484] on div "Slides" at bounding box center [596, 572] width 23 height 8
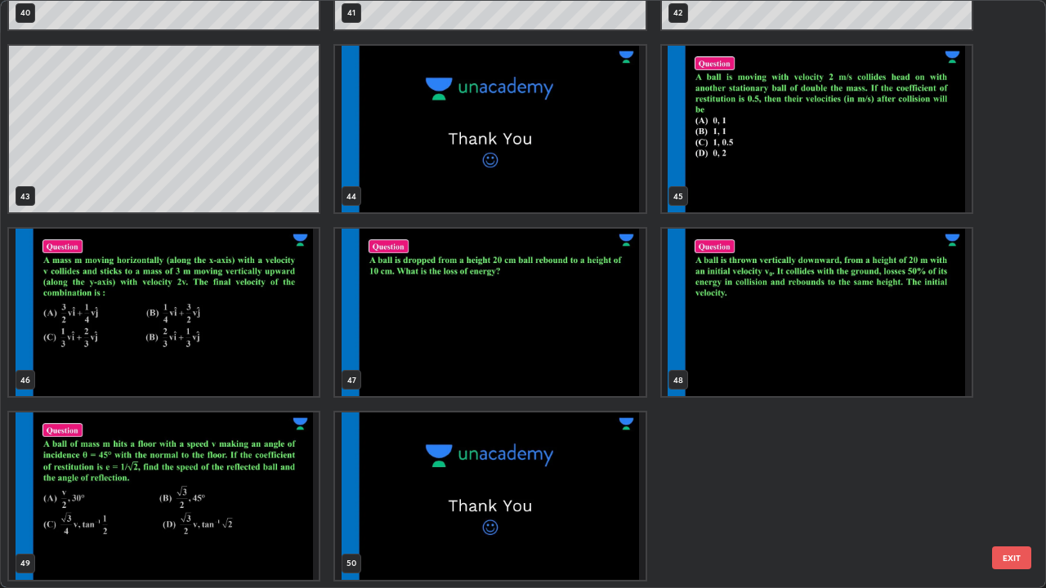
scroll to position [2418, 0]
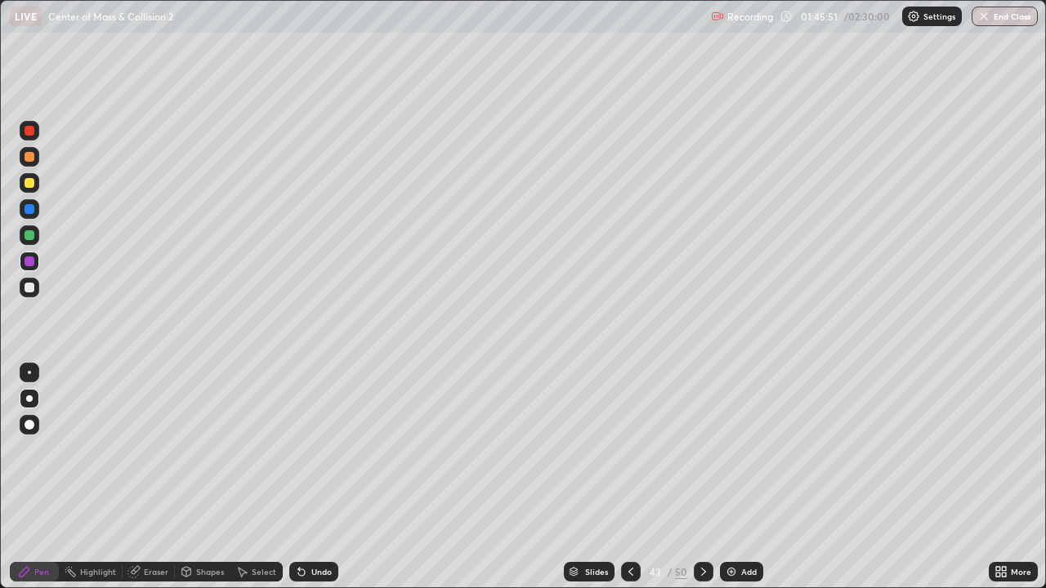
click at [732, 484] on img at bounding box center [731, 572] width 13 height 13
click at [26, 286] on div at bounding box center [30, 288] width 10 height 10
click at [23, 234] on div at bounding box center [30, 236] width 20 height 20
click at [146, 484] on div "Eraser" at bounding box center [156, 572] width 25 height 8
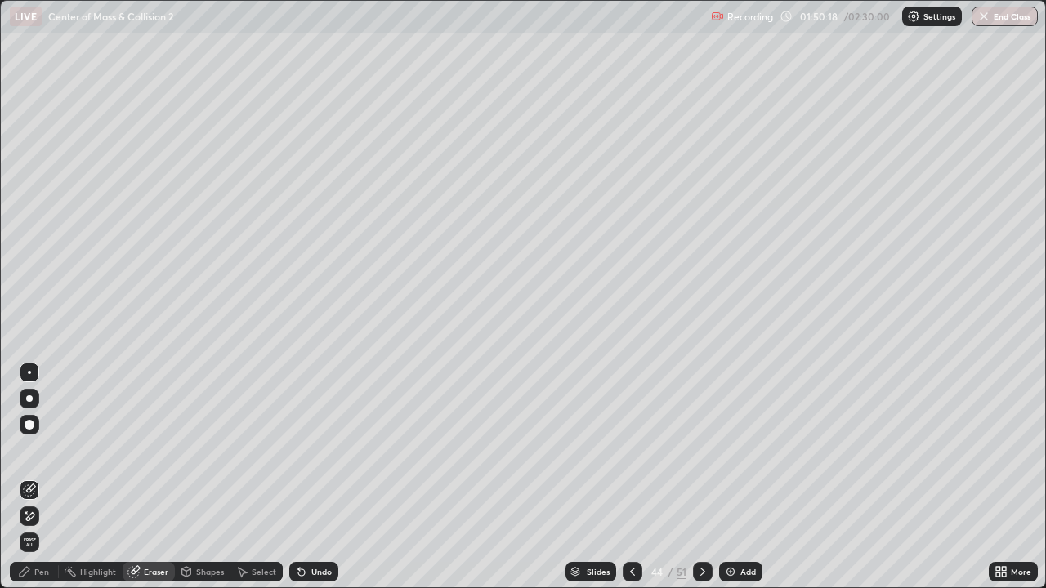
click at [42, 484] on div "Pen" at bounding box center [41, 572] width 15 height 8
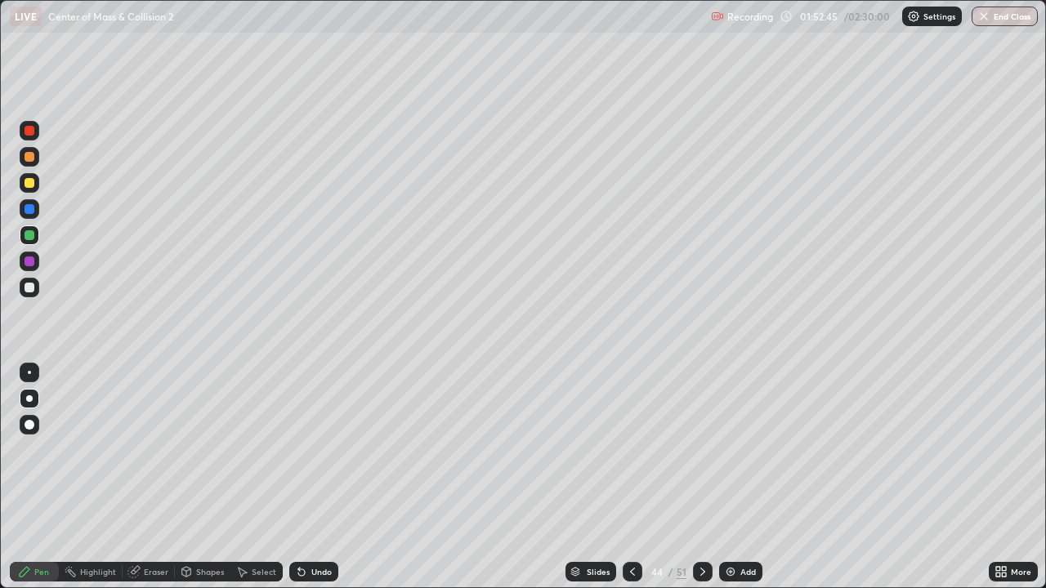
click at [787, 18] on div "Recording 01:52:45 / 02:30:00 Settings End Class" at bounding box center [874, 17] width 327 height 32
click at [780, 16] on div "Recording 01:52:47 / 02:30:00 Settings End Class" at bounding box center [874, 17] width 327 height 32
click at [913, 16] on img at bounding box center [913, 16] width 13 height 13
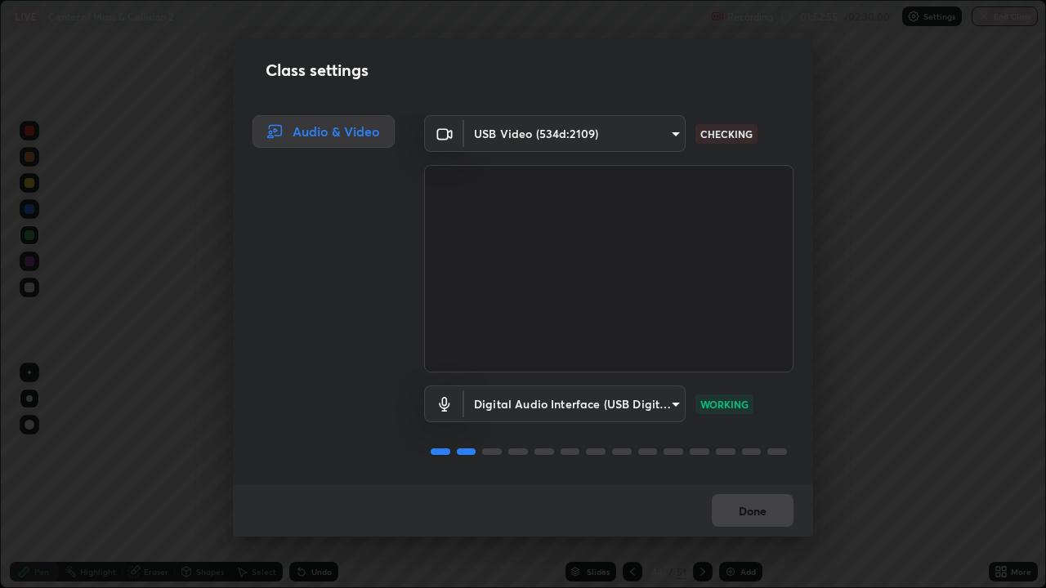
click at [144, 484] on div "Class settings Audio & Video USB Video (534d:2109) 6f717c6c3e4b678731165a98f64b…" at bounding box center [523, 294] width 1046 height 588
click at [751, 484] on button "Done" at bounding box center [753, 510] width 82 height 33
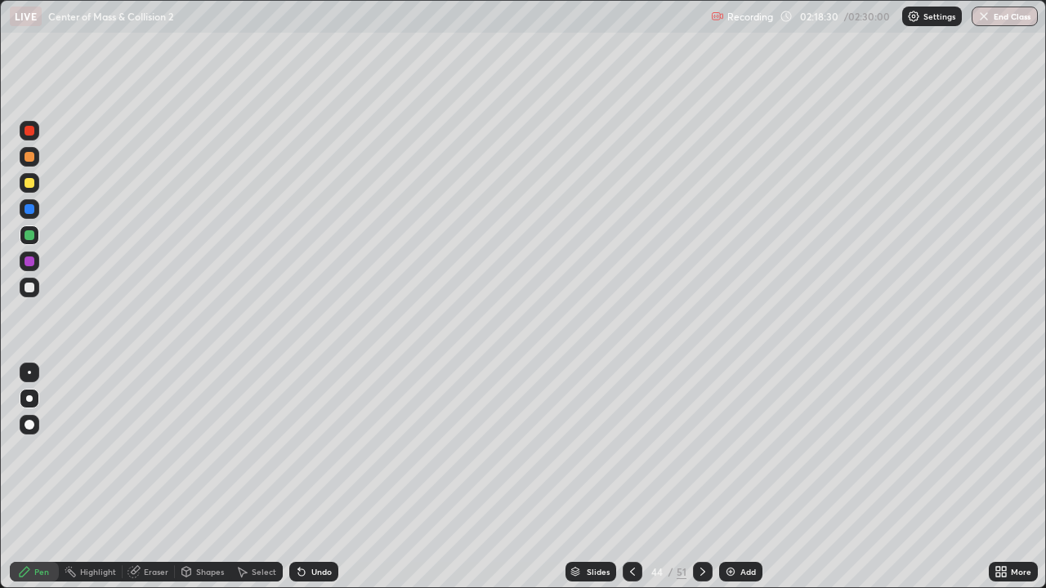
click at [588, 484] on div "Slides" at bounding box center [598, 572] width 23 height 8
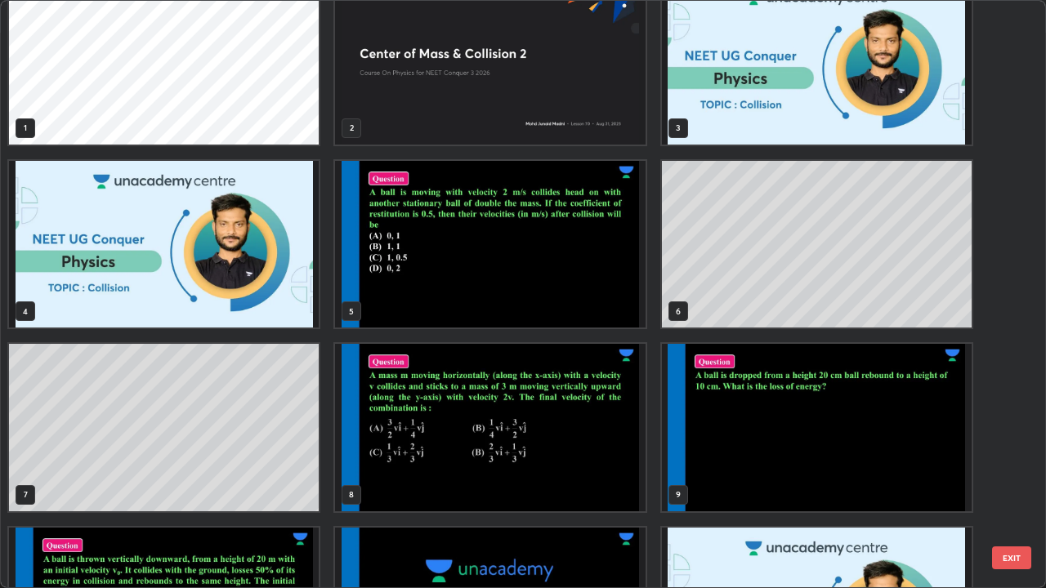
scroll to position [0, 0]
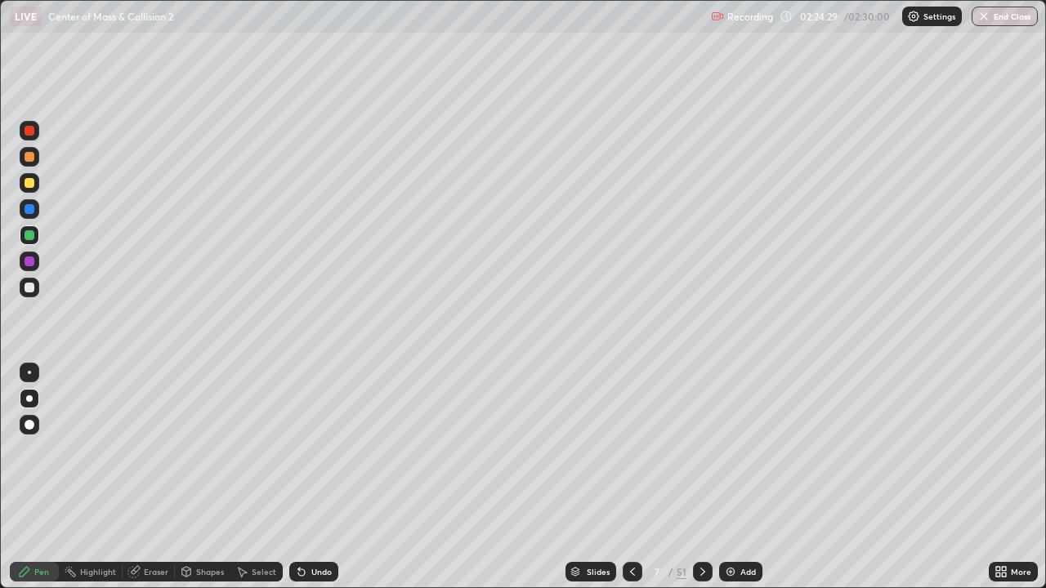
click at [732, 484] on img at bounding box center [730, 572] width 13 height 13
click at [29, 286] on div at bounding box center [30, 288] width 10 height 10
click at [29, 182] on div at bounding box center [30, 183] width 10 height 10
click at [798, 15] on div "02:25:04" at bounding box center [821, 16] width 46 height 10
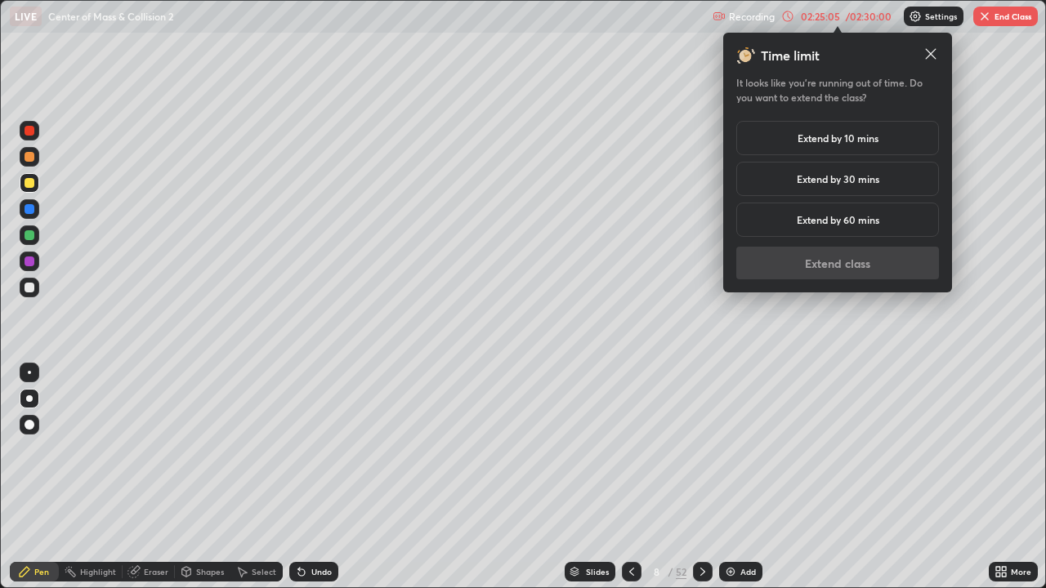
click at [856, 218] on h5 "Extend by 60 mins" at bounding box center [838, 219] width 83 height 15
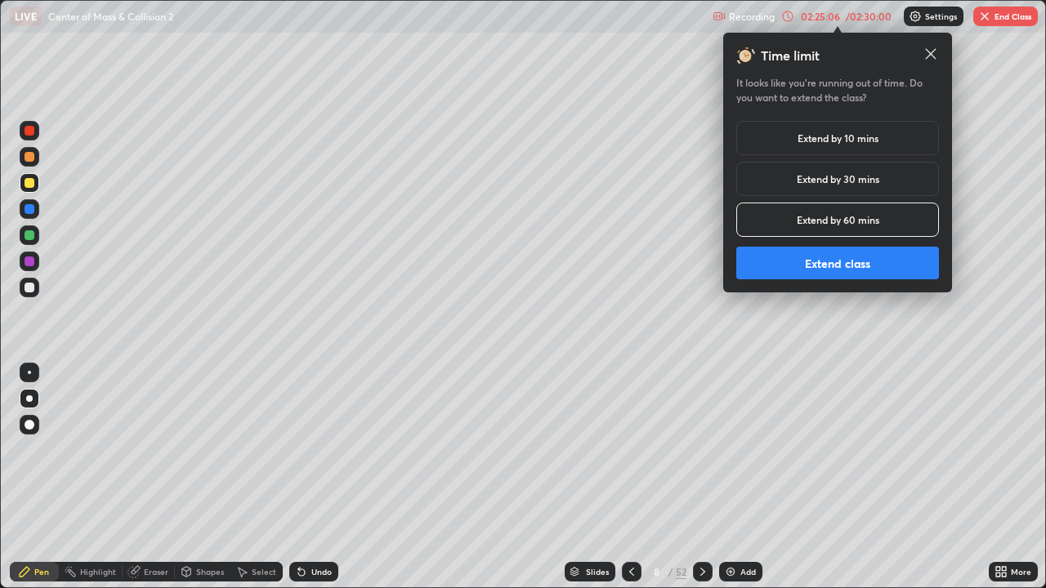
click at [852, 264] on button "Extend class" at bounding box center [837, 263] width 203 height 33
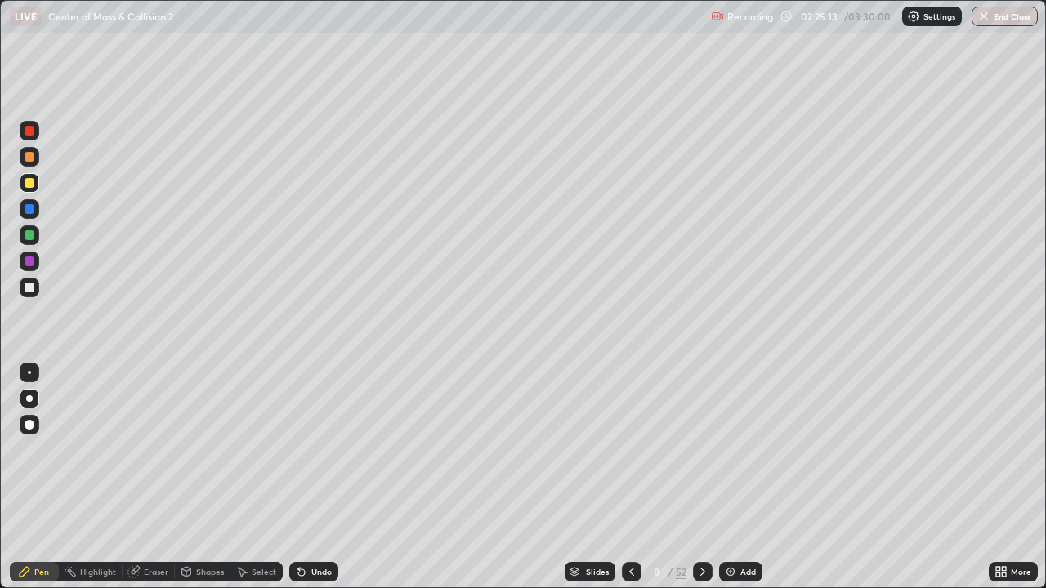
click at [29, 287] on div at bounding box center [30, 288] width 10 height 10
click at [28, 209] on div at bounding box center [30, 209] width 10 height 10
click at [29, 262] on div at bounding box center [30, 262] width 10 height 10
click at [30, 209] on div at bounding box center [30, 209] width 10 height 10
click at [33, 156] on div at bounding box center [30, 157] width 10 height 10
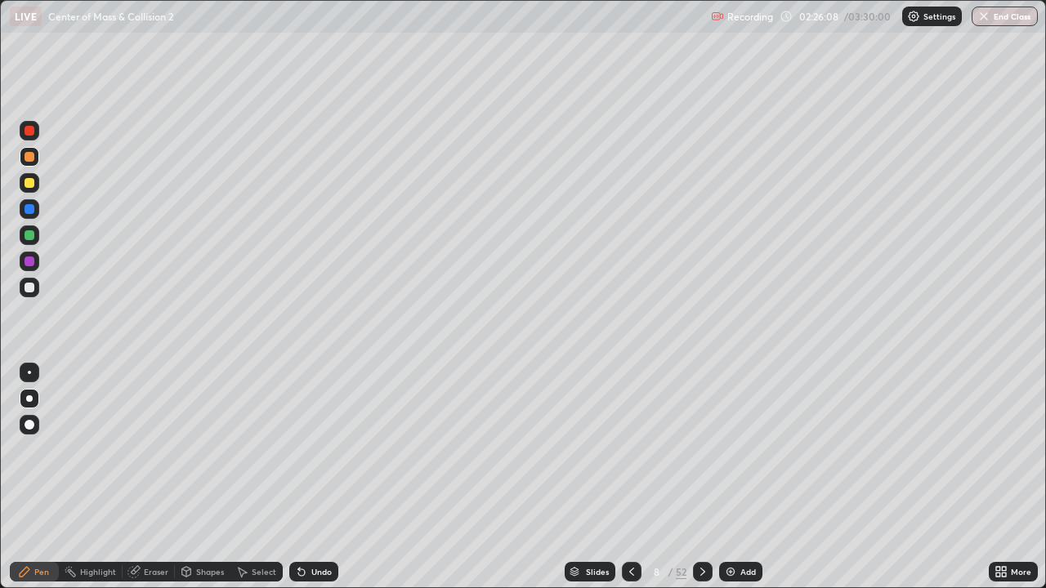
click at [26, 286] on div at bounding box center [30, 288] width 10 height 10
click at [26, 259] on div at bounding box center [30, 262] width 10 height 10
click at [29, 181] on div at bounding box center [30, 183] width 10 height 10
click at [29, 209] on div at bounding box center [30, 209] width 10 height 10
click at [25, 260] on div at bounding box center [30, 262] width 10 height 10
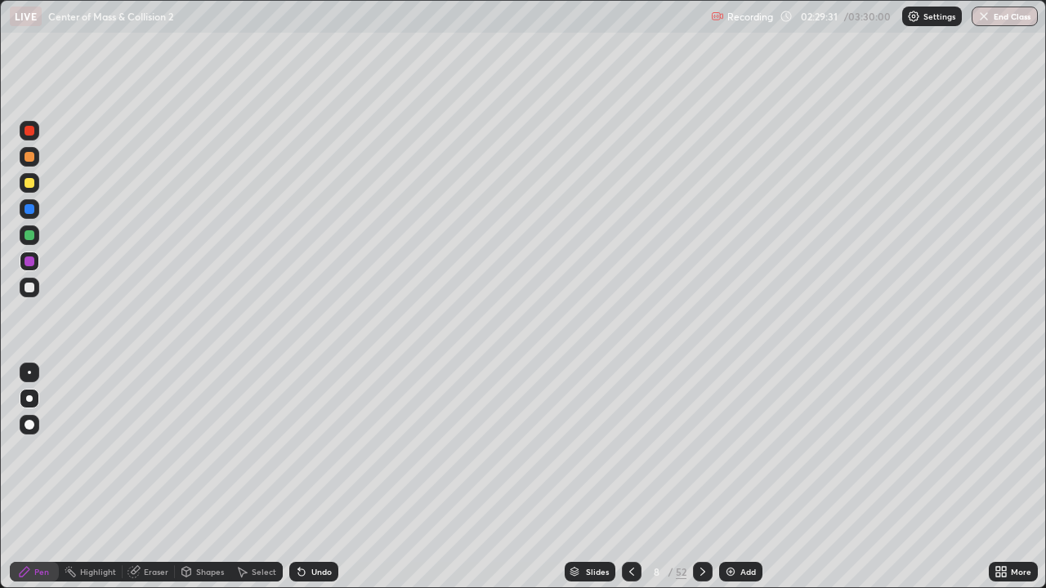
click at [31, 183] on div at bounding box center [30, 183] width 10 height 10
click at [876, 484] on div "Slides 8 / 52 Add" at bounding box center [663, 572] width 651 height 33
click at [911, 484] on div "Slides 8 / 52 Add" at bounding box center [663, 572] width 651 height 33
click at [728, 484] on img at bounding box center [730, 572] width 13 height 13
click at [27, 286] on div at bounding box center [30, 288] width 10 height 10
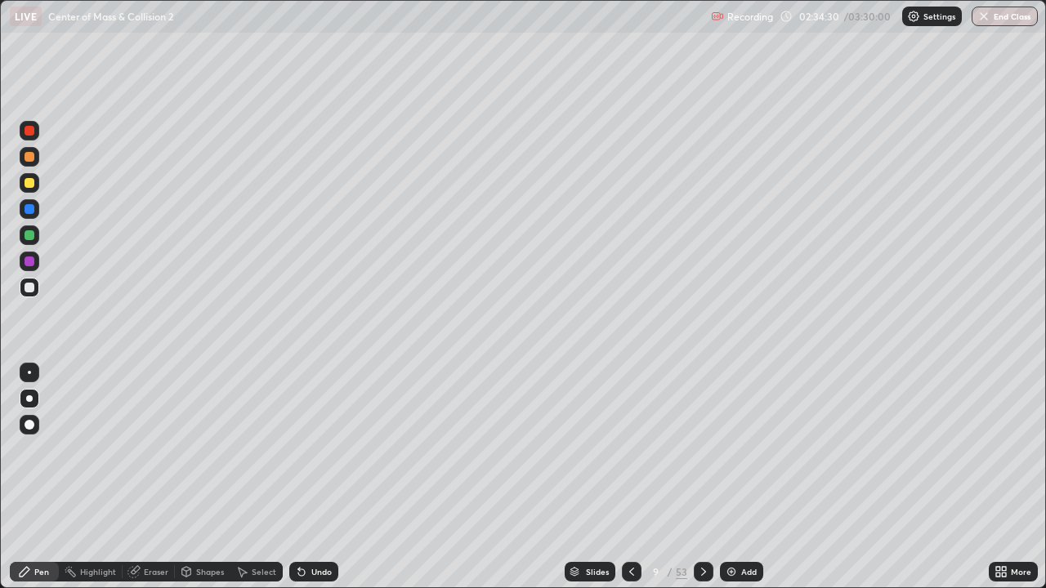
click at [29, 262] on div at bounding box center [30, 262] width 10 height 10
click at [29, 235] on div at bounding box center [30, 235] width 10 height 10
click at [28, 288] on div at bounding box center [30, 288] width 10 height 10
click at [30, 211] on div at bounding box center [30, 209] width 10 height 10
click at [29, 181] on div at bounding box center [30, 183] width 10 height 10
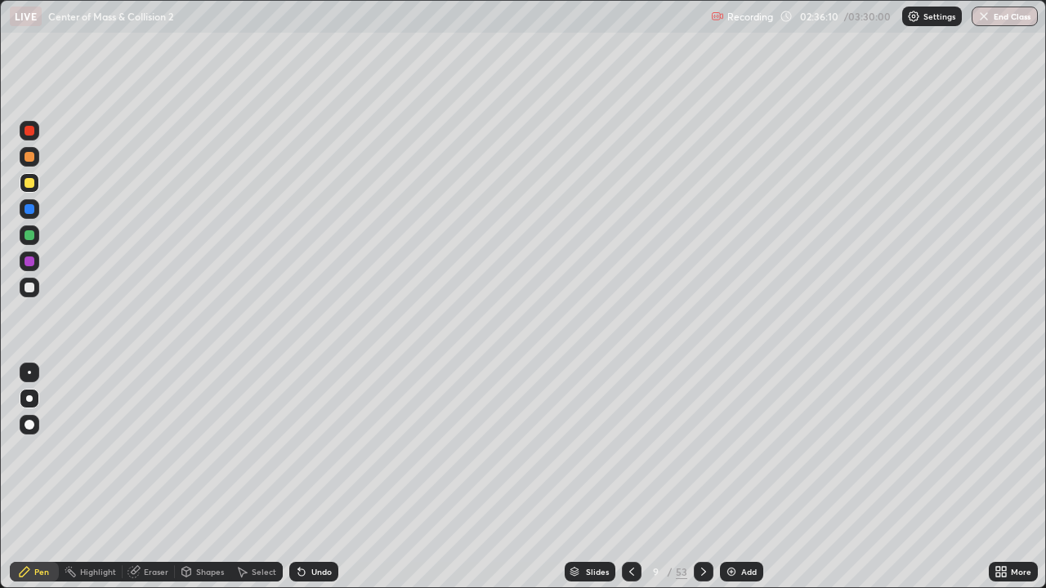
click at [27, 289] on div at bounding box center [30, 288] width 10 height 10
click at [32, 262] on div at bounding box center [30, 262] width 10 height 10
click at [25, 237] on div at bounding box center [30, 235] width 10 height 10
click at [584, 484] on div "Slides" at bounding box center [590, 572] width 51 height 20
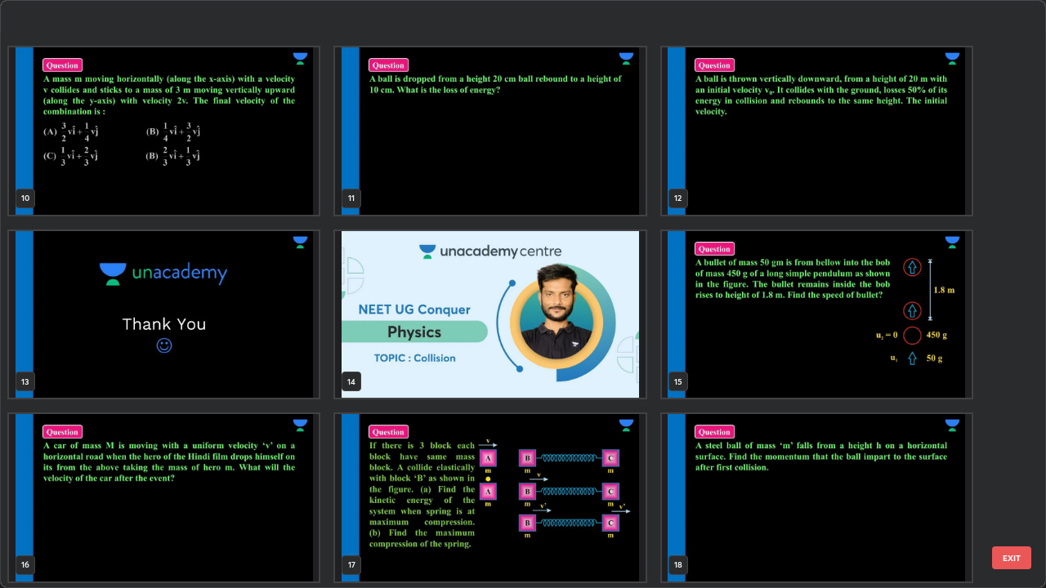
scroll to position [549, 0]
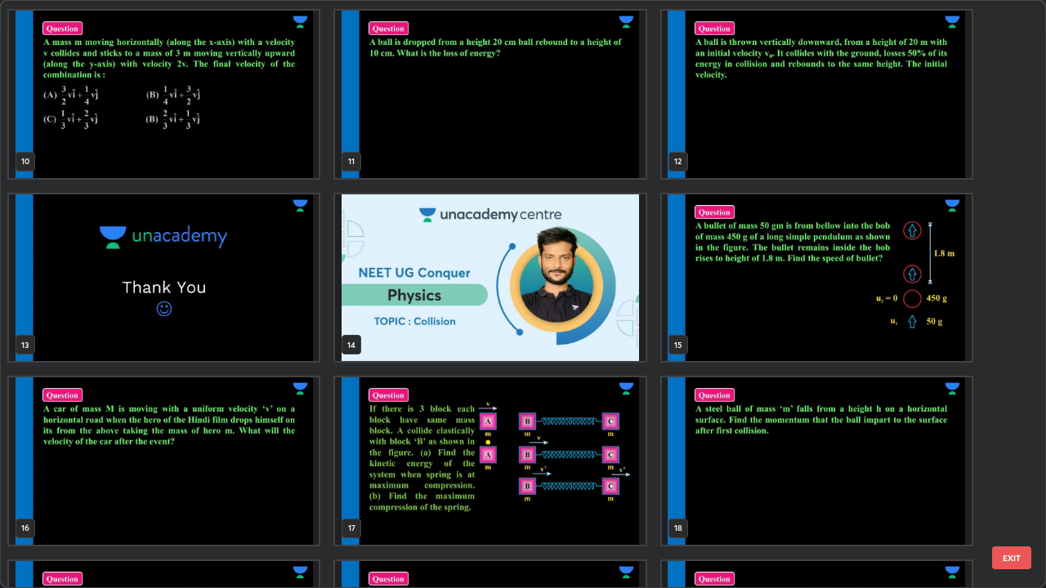
click at [848, 330] on img "grid" at bounding box center [817, 278] width 310 height 168
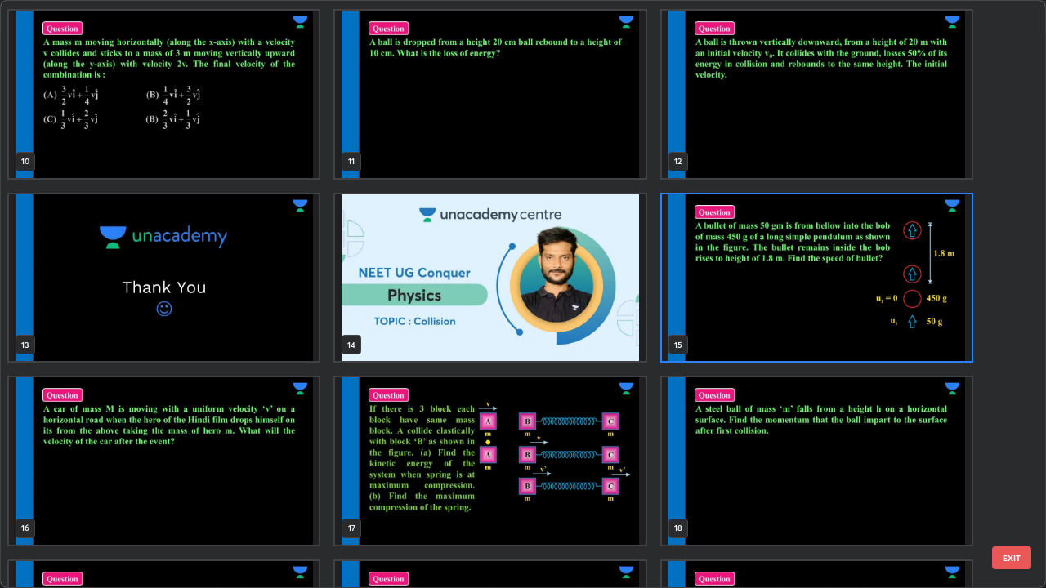
click at [852, 336] on img "grid" at bounding box center [817, 278] width 310 height 168
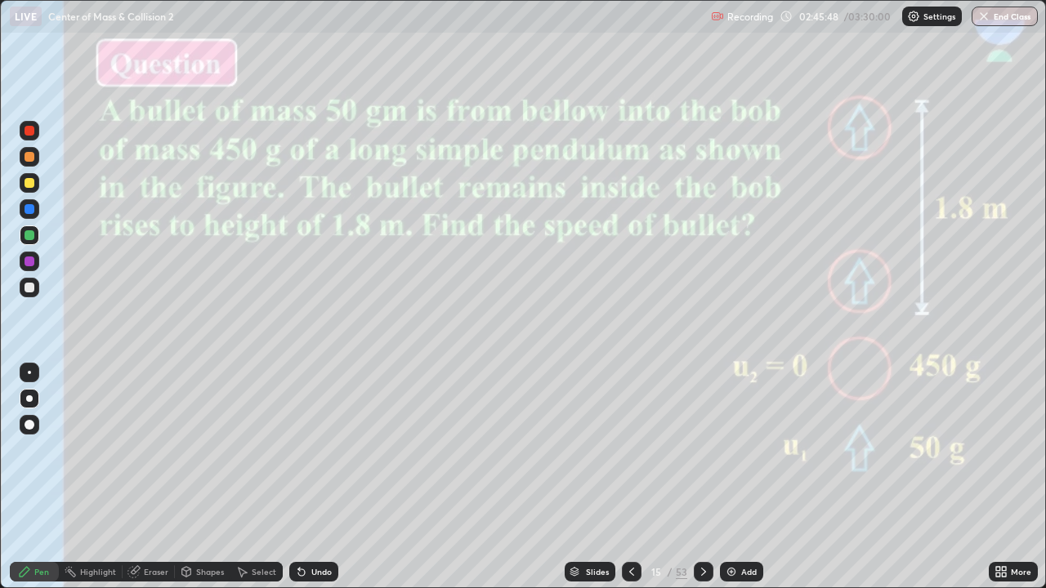
click at [29, 286] on div at bounding box center [30, 288] width 10 height 10
click at [30, 238] on div at bounding box center [30, 235] width 10 height 10
click at [147, 484] on div "Eraser" at bounding box center [156, 572] width 25 height 8
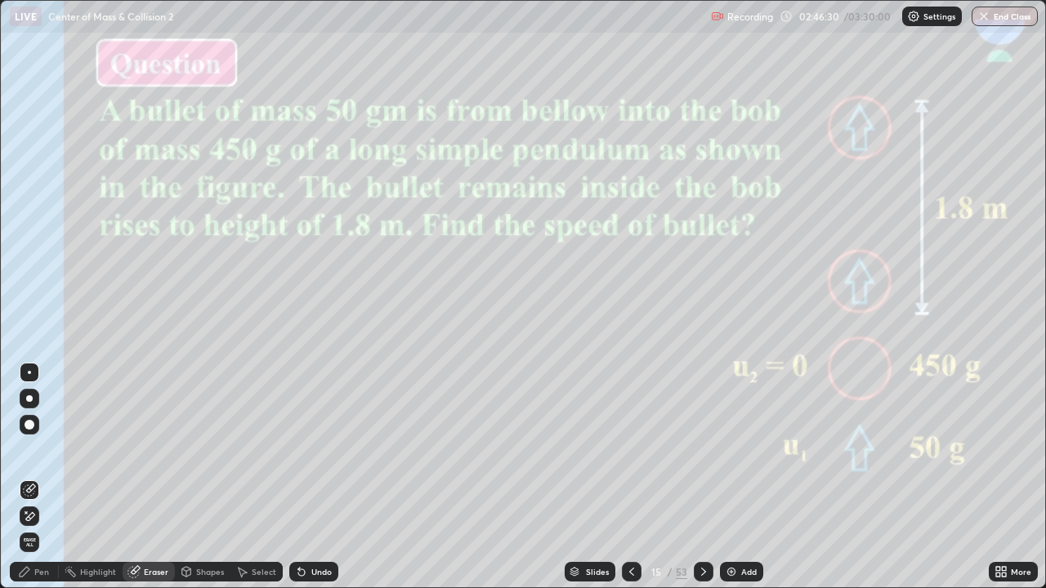
click at [42, 484] on div "Pen" at bounding box center [41, 572] width 15 height 8
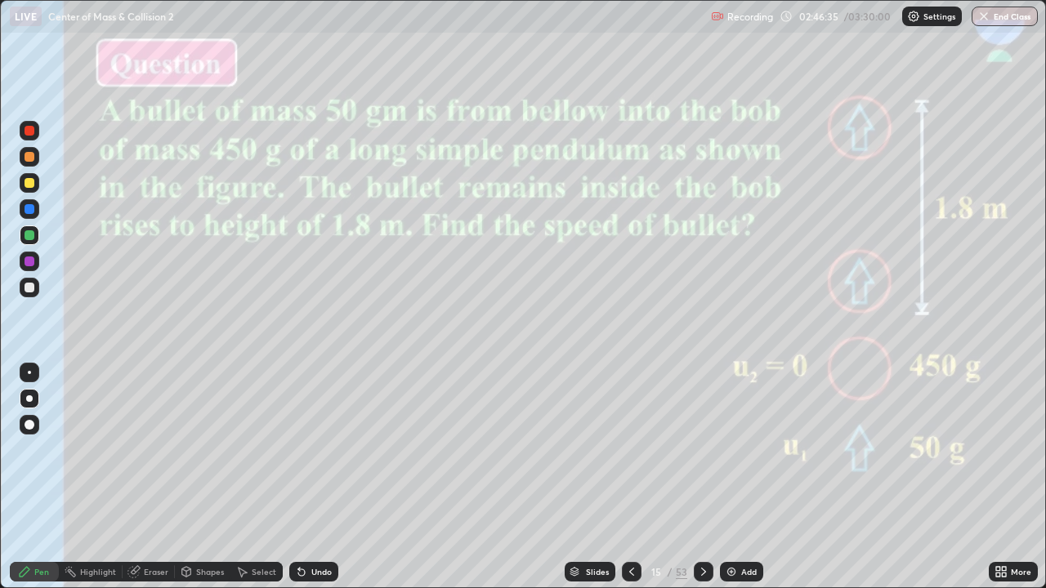
click at [29, 286] on div at bounding box center [30, 288] width 10 height 10
click at [31, 236] on div at bounding box center [30, 235] width 10 height 10
click at [28, 180] on div at bounding box center [30, 183] width 10 height 10
click at [583, 484] on div "Slides" at bounding box center [590, 572] width 51 height 20
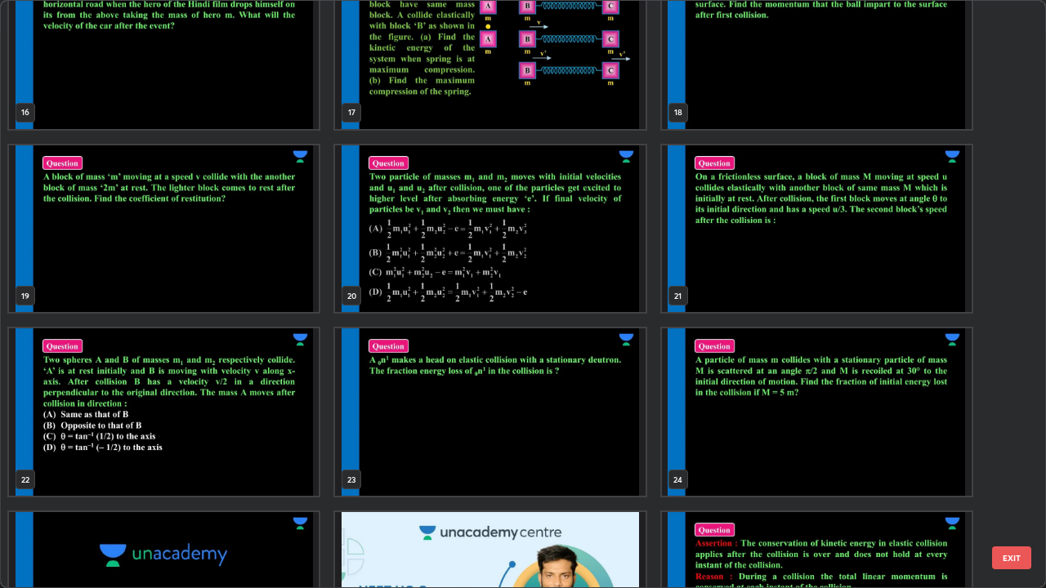
scroll to position [975, 0]
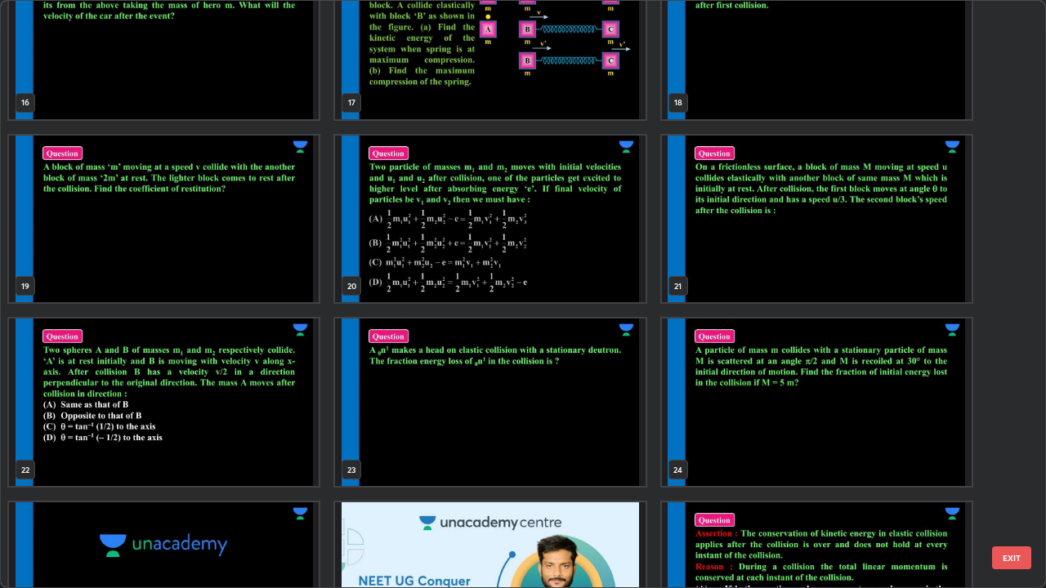
click at [558, 426] on img "grid" at bounding box center [490, 403] width 310 height 168
click at [565, 428] on img "grid" at bounding box center [490, 403] width 310 height 168
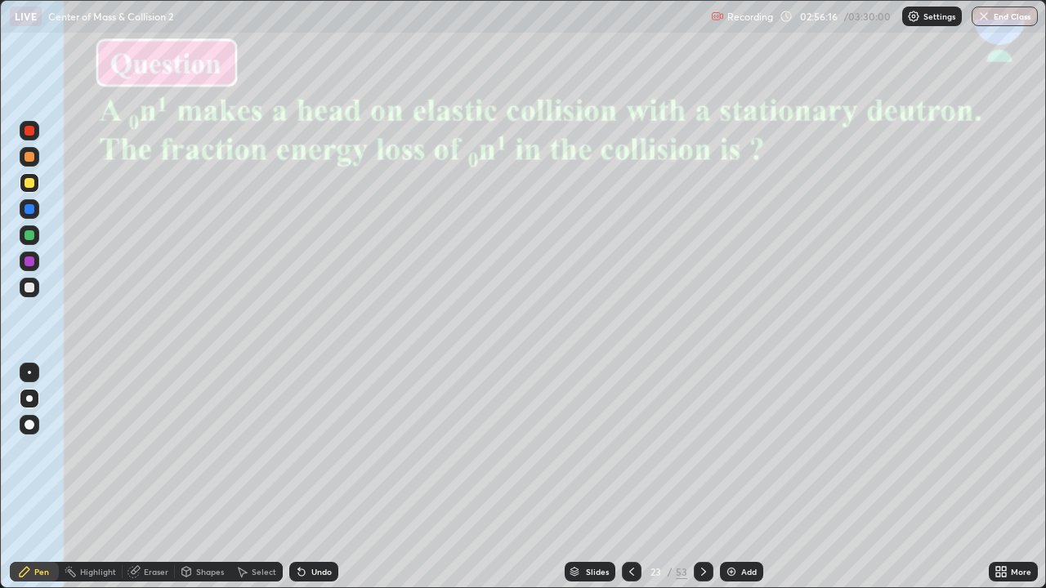
click at [29, 288] on div at bounding box center [30, 288] width 10 height 10
click at [34, 263] on div at bounding box center [30, 262] width 10 height 10
click at [588, 484] on div "Slides" at bounding box center [597, 572] width 23 height 8
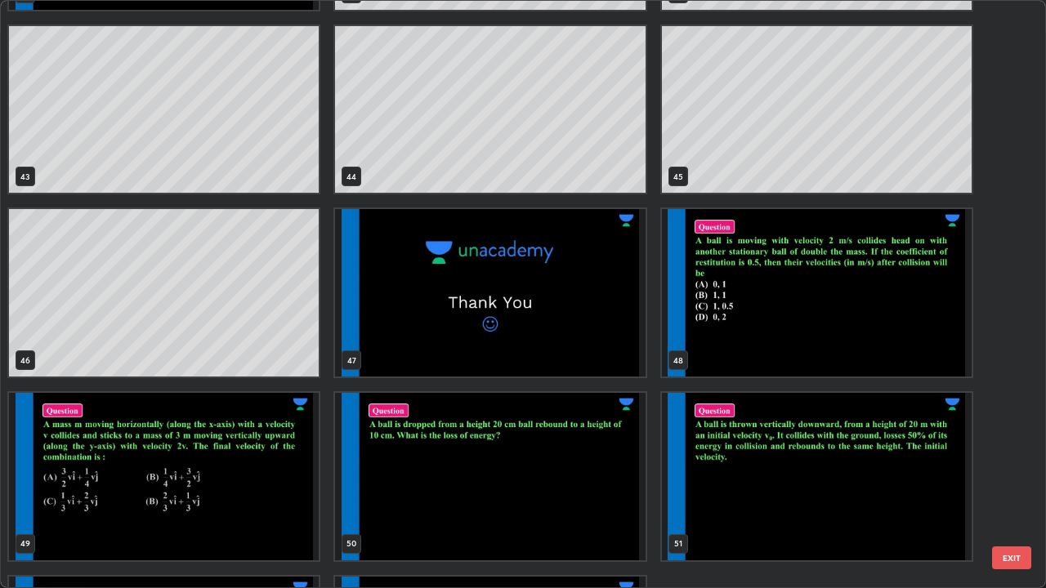
scroll to position [2548, 0]
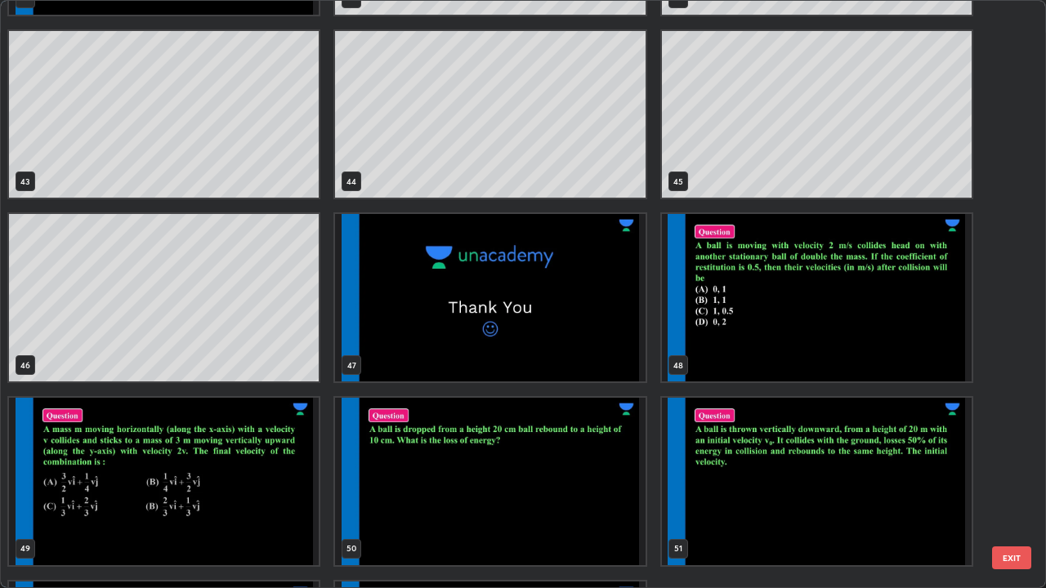
click at [596, 484] on img "grid" at bounding box center [490, 482] width 310 height 168
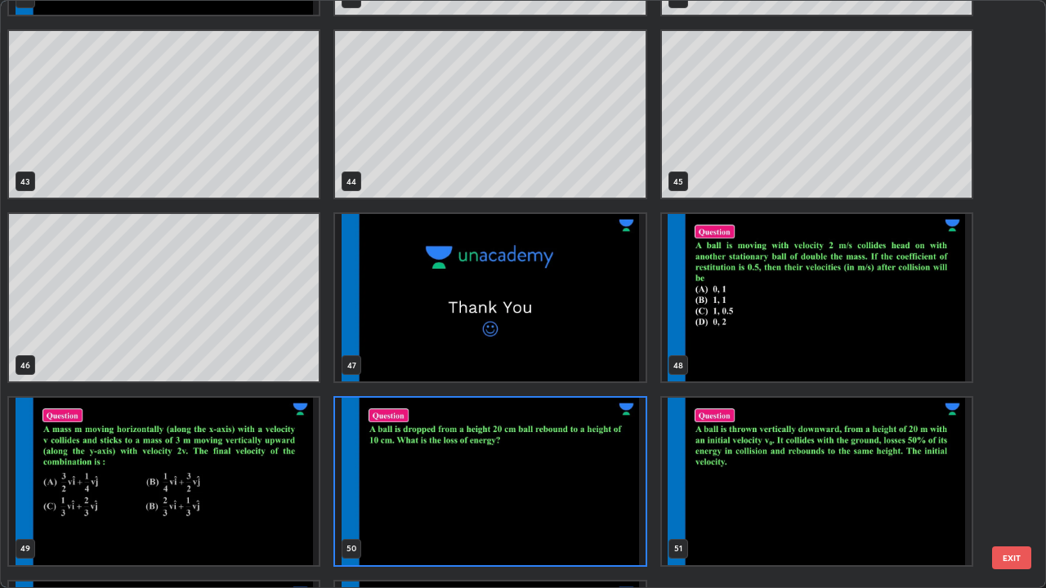
click at [592, 484] on img "grid" at bounding box center [490, 482] width 310 height 168
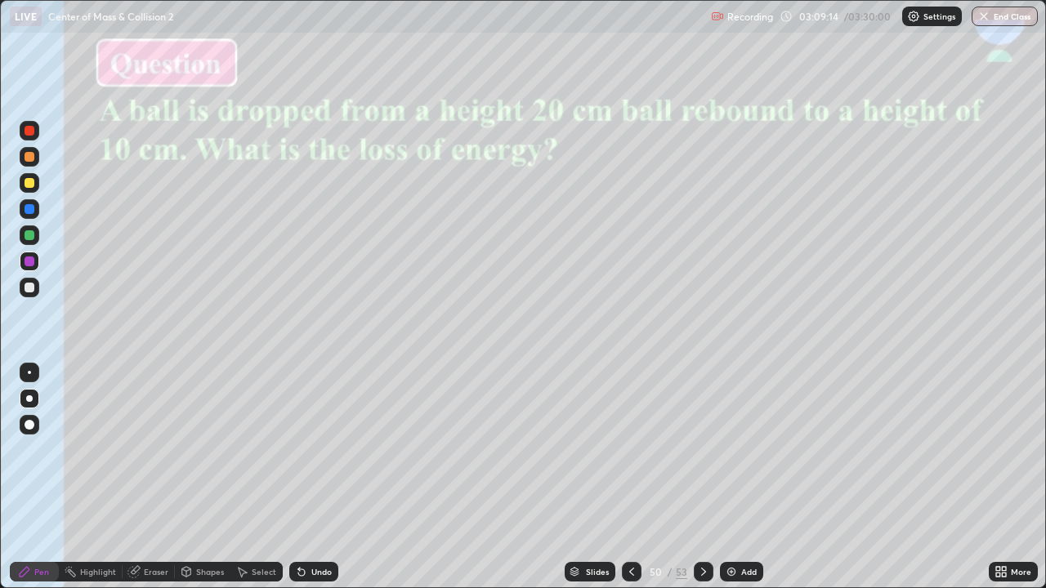
click at [588, 484] on div "Slides" at bounding box center [590, 572] width 51 height 20
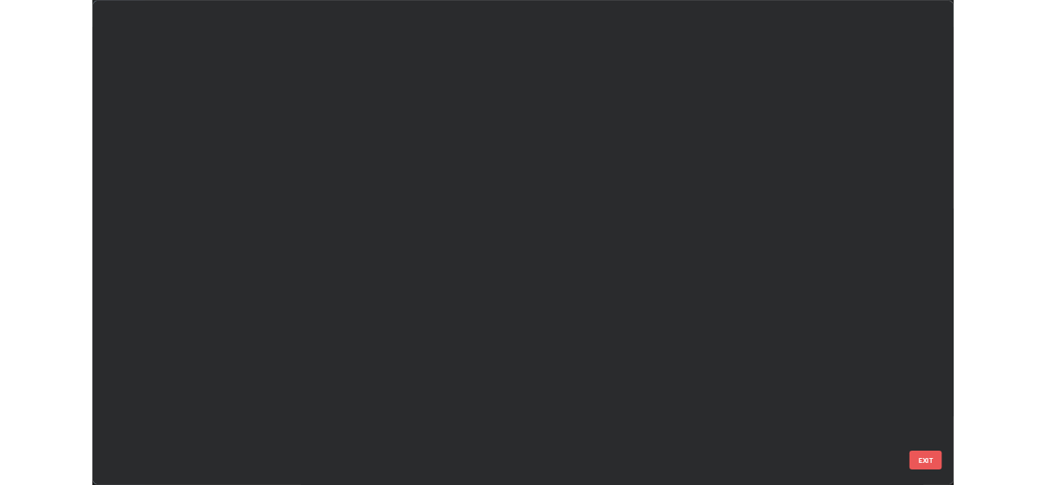
scroll to position [582, 1036]
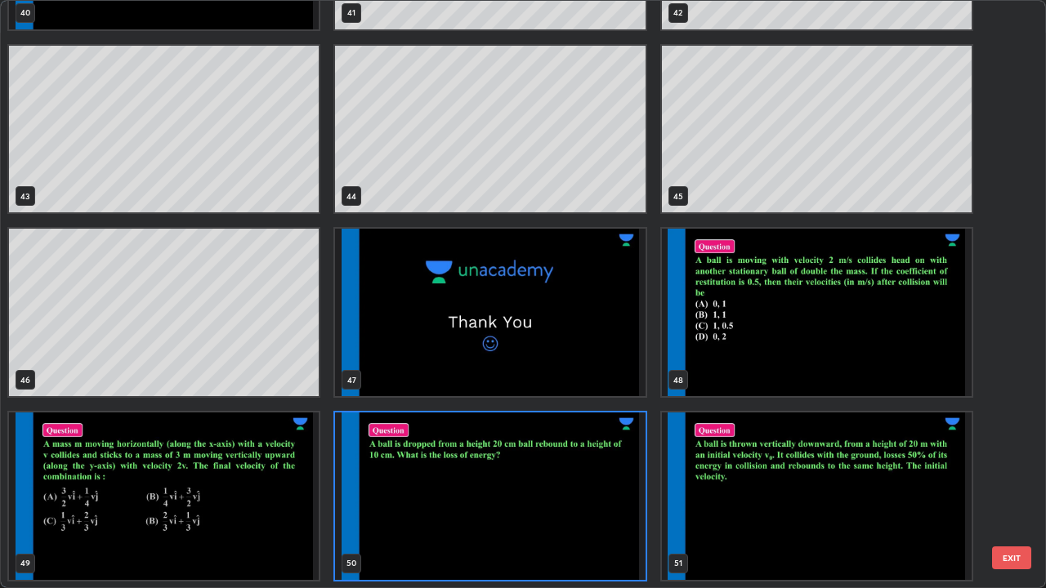
click at [806, 484] on img "grid" at bounding box center [817, 497] width 310 height 168
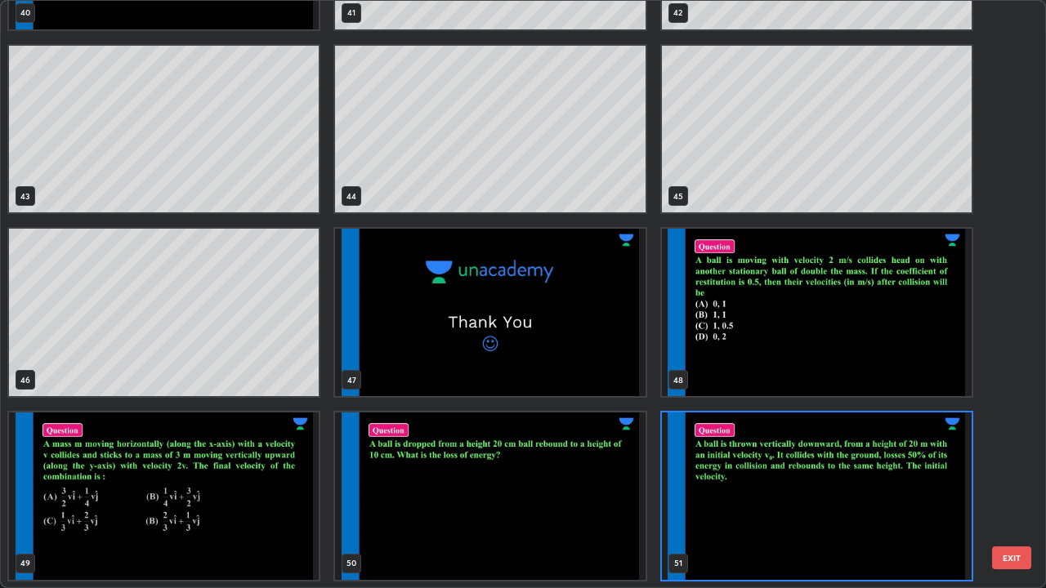
click at [816, 484] on img "grid" at bounding box center [817, 497] width 310 height 168
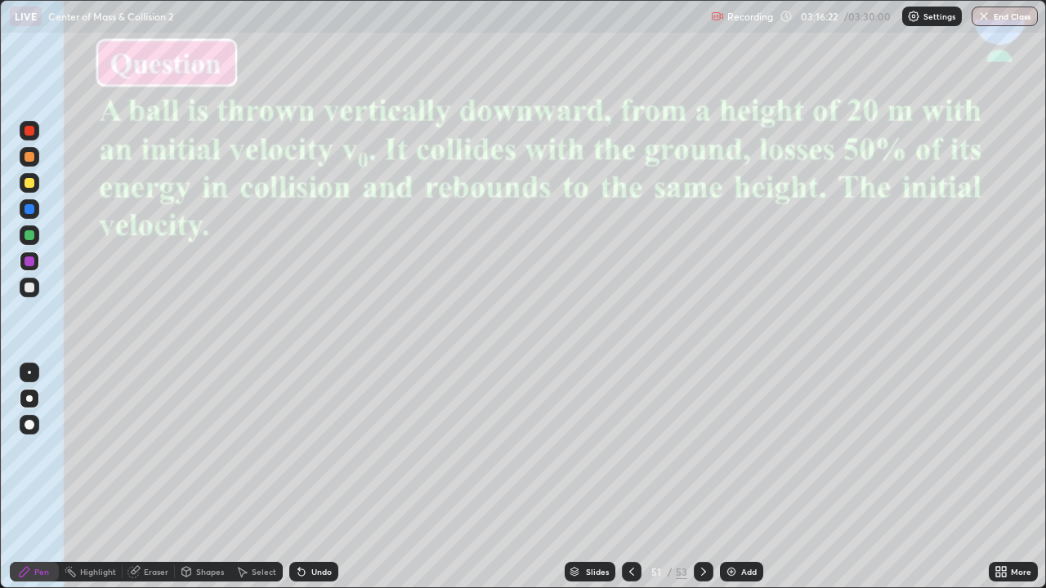
click at [999, 14] on button "End Class" at bounding box center [1005, 17] width 66 height 20
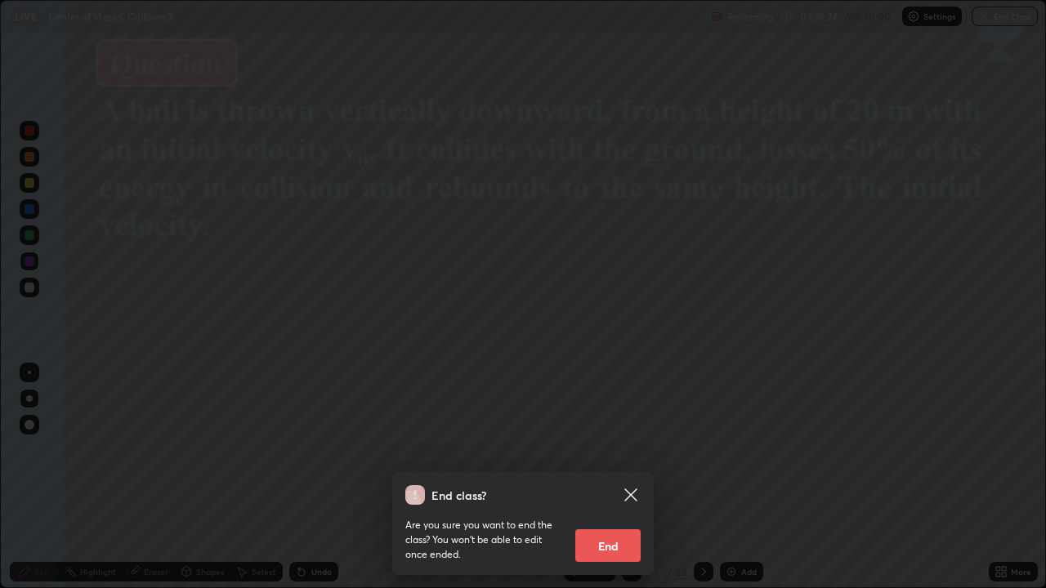
click at [598, 484] on button "End" at bounding box center [607, 546] width 65 height 33
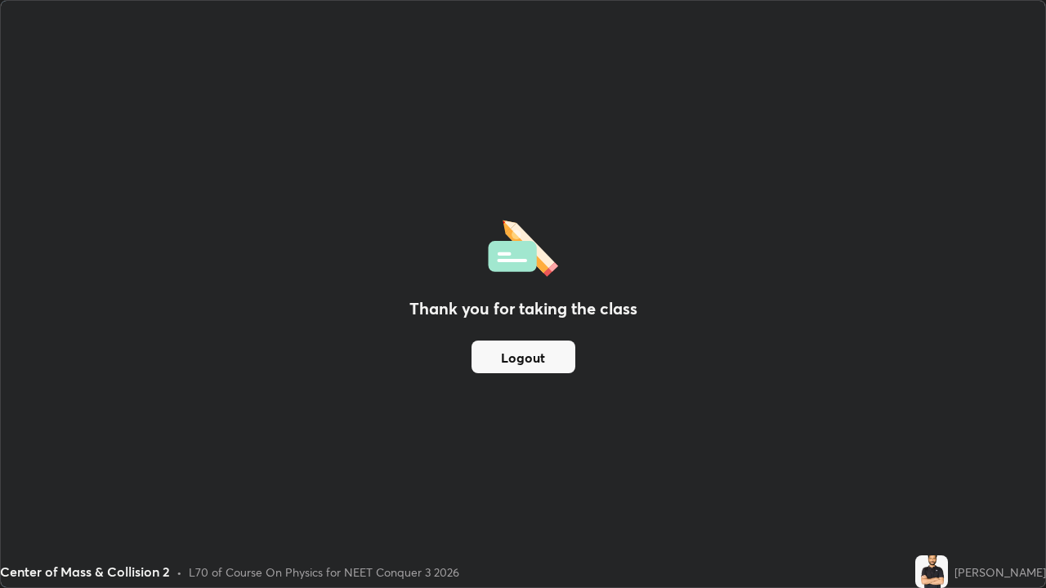
click at [894, 371] on div "Thank you for taking the class Logout" at bounding box center [523, 294] width 1044 height 587
click at [515, 367] on button "Logout" at bounding box center [524, 357] width 104 height 33
click at [516, 373] on button "Logout" at bounding box center [524, 357] width 104 height 33
click at [512, 366] on button "Logout" at bounding box center [524, 357] width 104 height 33
click at [512, 369] on button "Logout" at bounding box center [524, 357] width 104 height 33
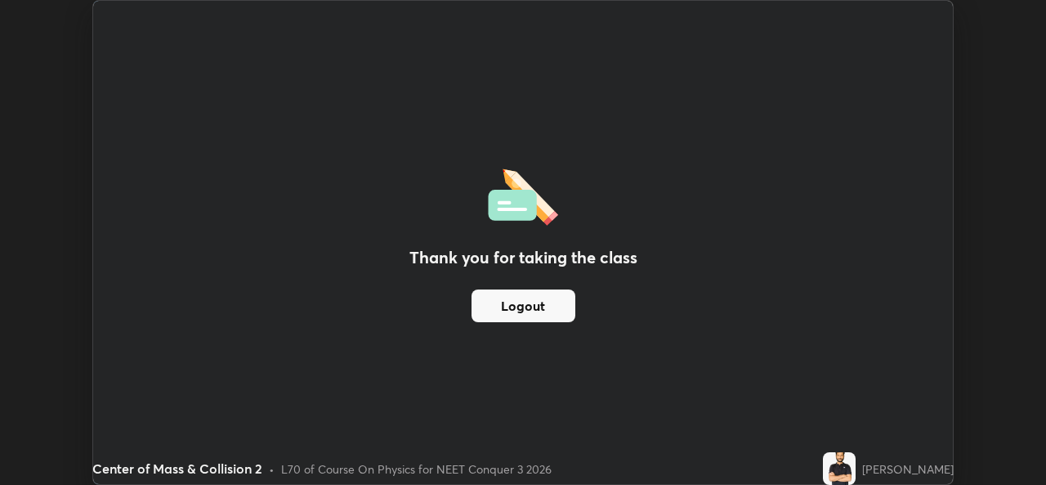
scroll to position [81237, 80676]
